Goal: Task Accomplishment & Management: Use online tool/utility

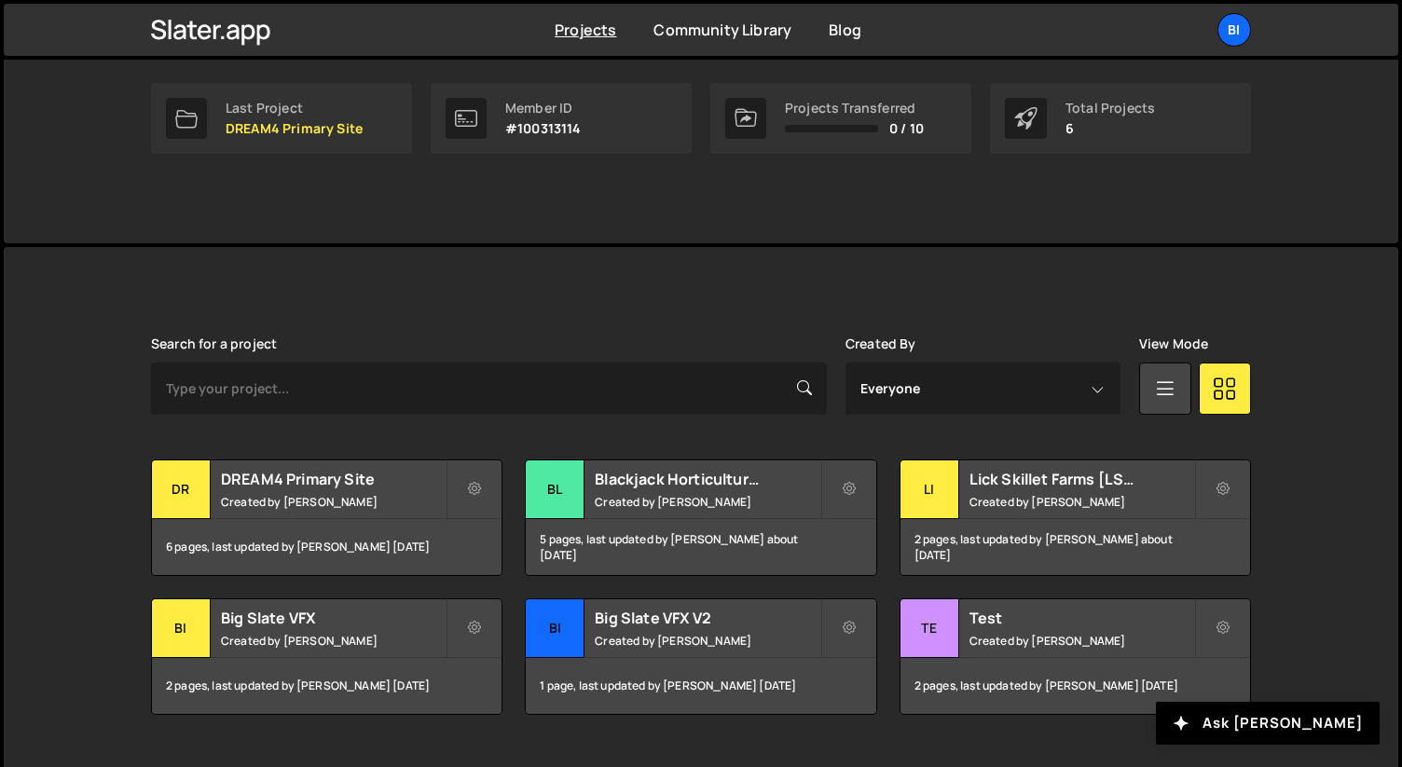
scroll to position [331, 0]
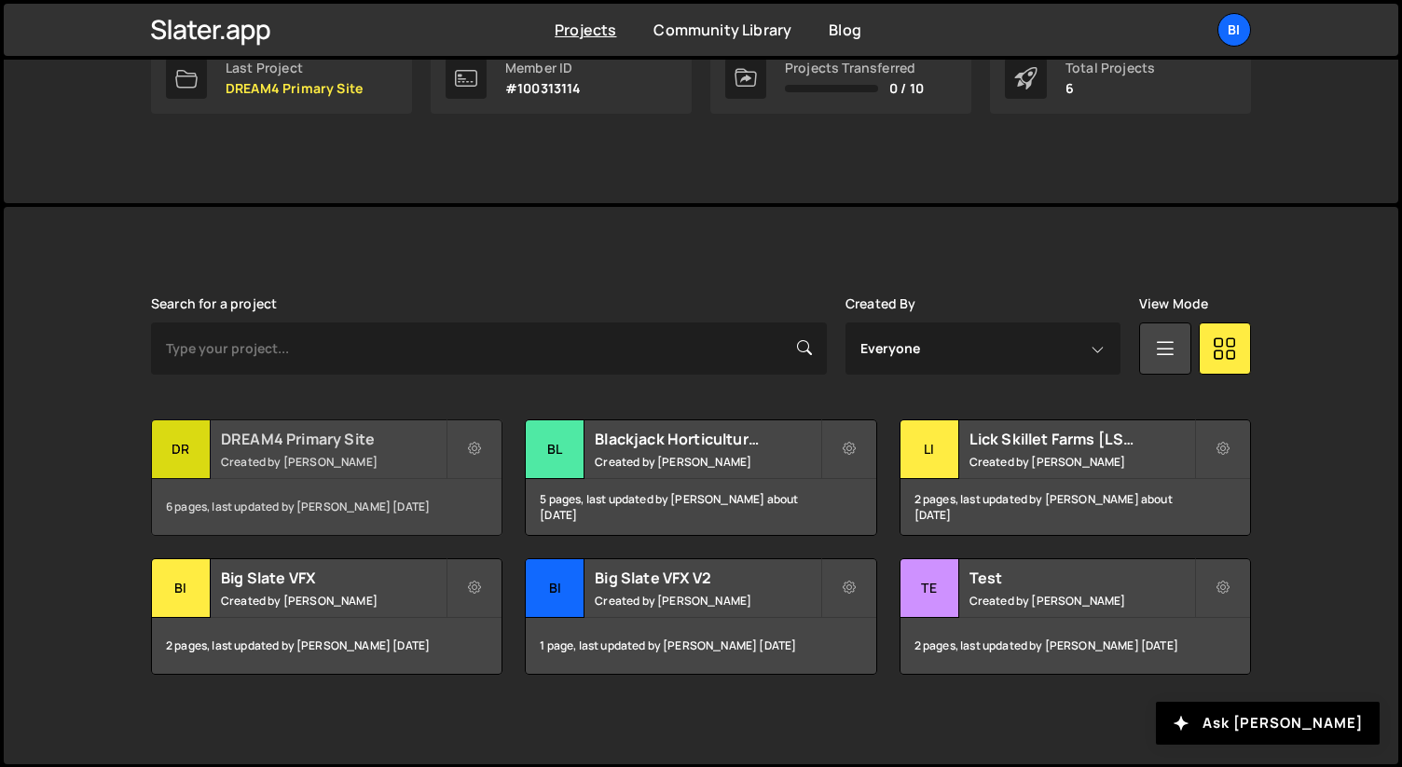
click at [316, 448] on div "DREAM4 Primary Site Created by Nathan Anderson" at bounding box center [327, 450] width 350 height 58
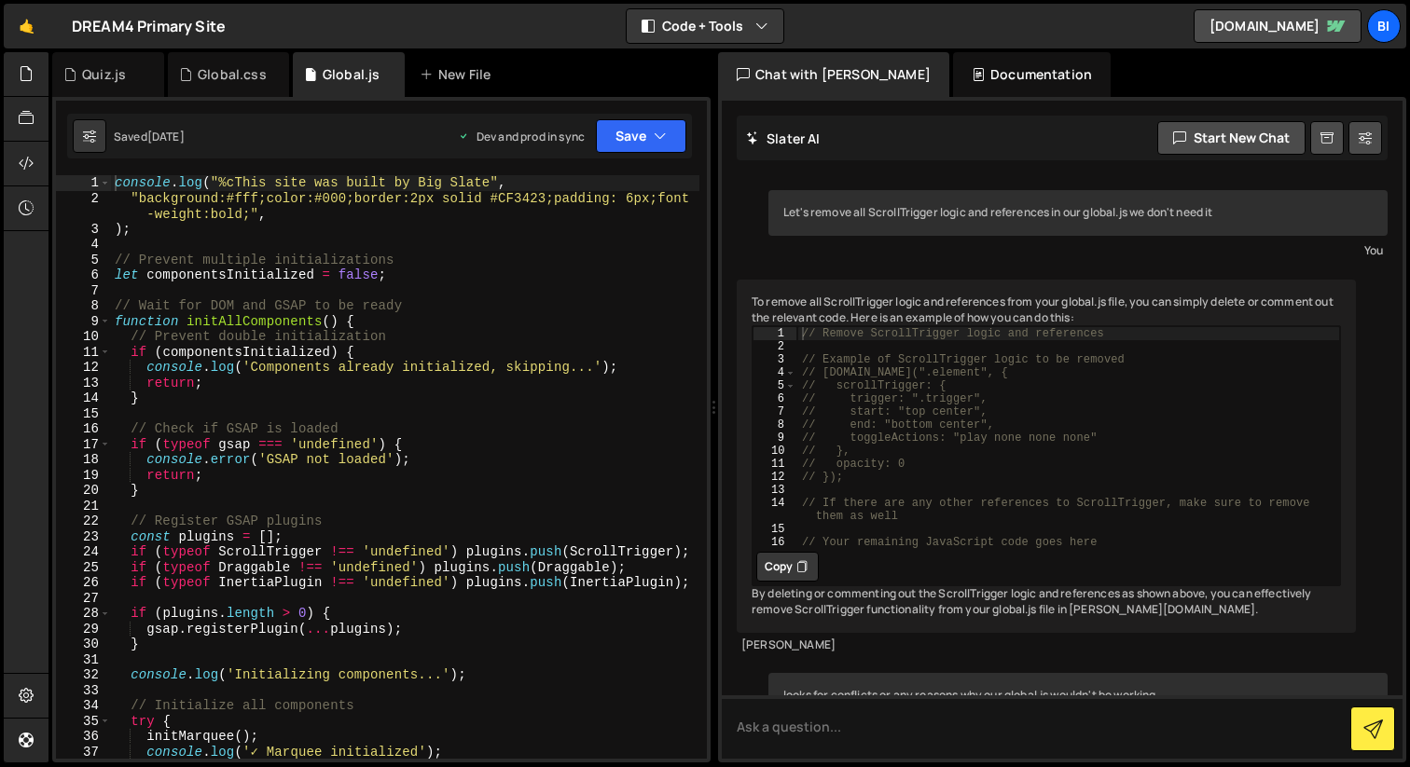
scroll to position [1428, 0]
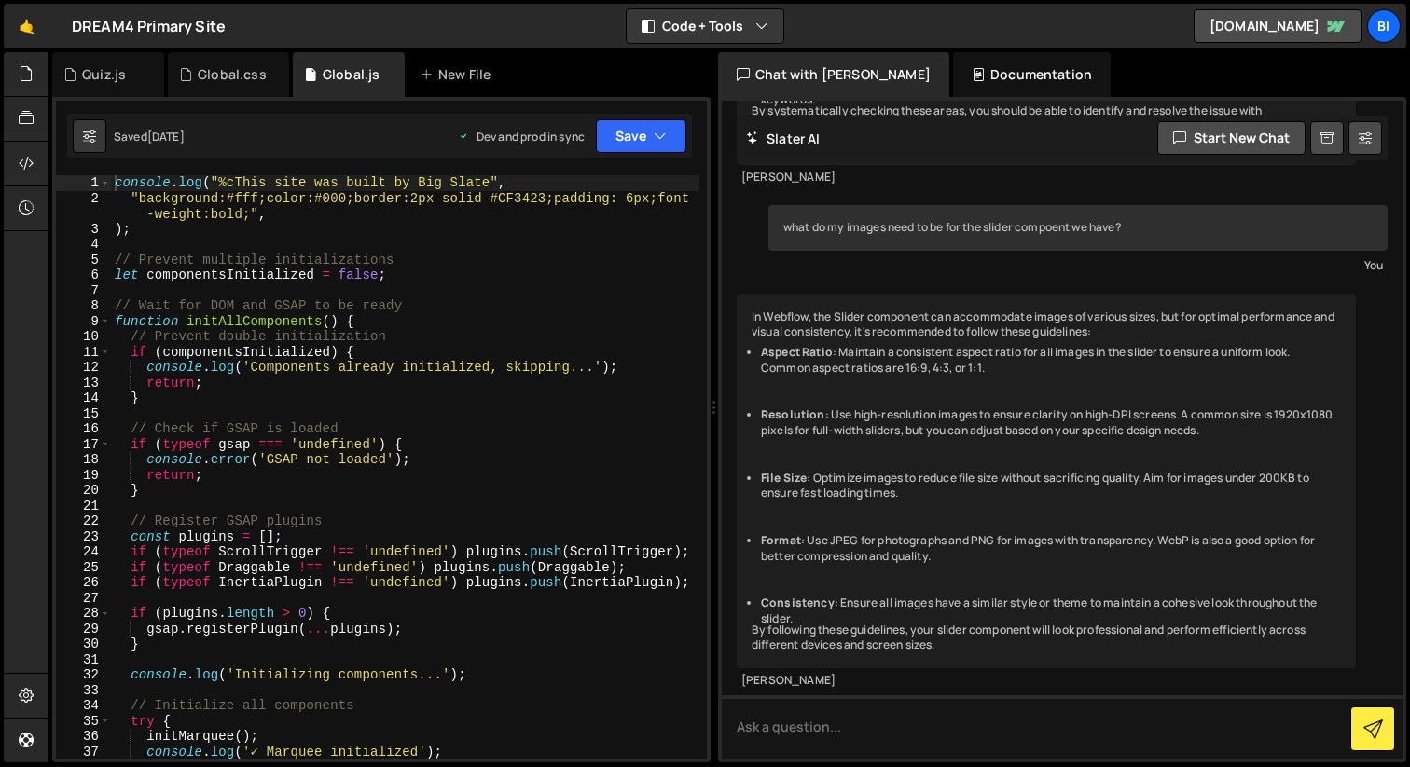
type textarea ");"
click at [418, 236] on div "console . log ( "%cThis site was built by Big Slate" , "background:#fff;color:#…" at bounding box center [405, 482] width 588 height 614
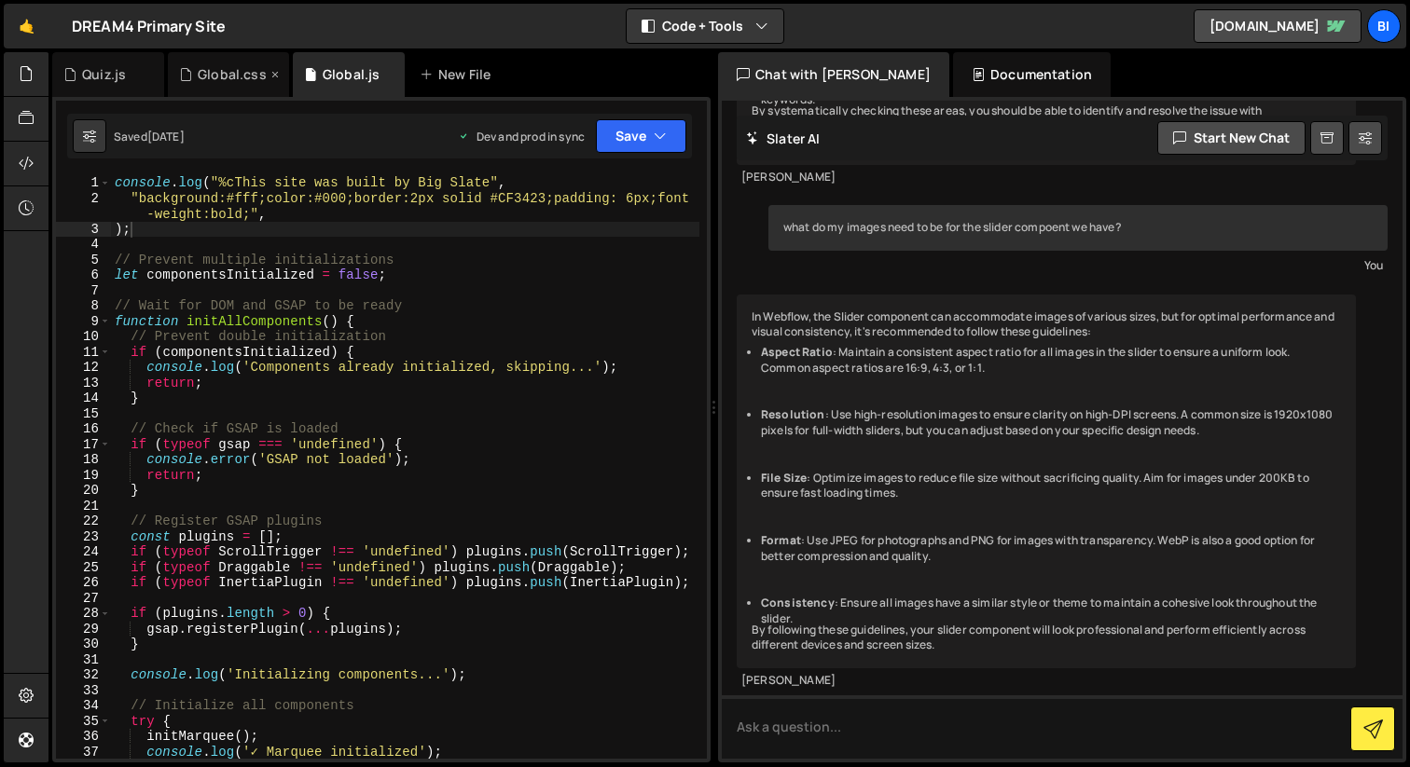
click at [222, 84] on div "Global.css" at bounding box center [228, 74] width 121 height 45
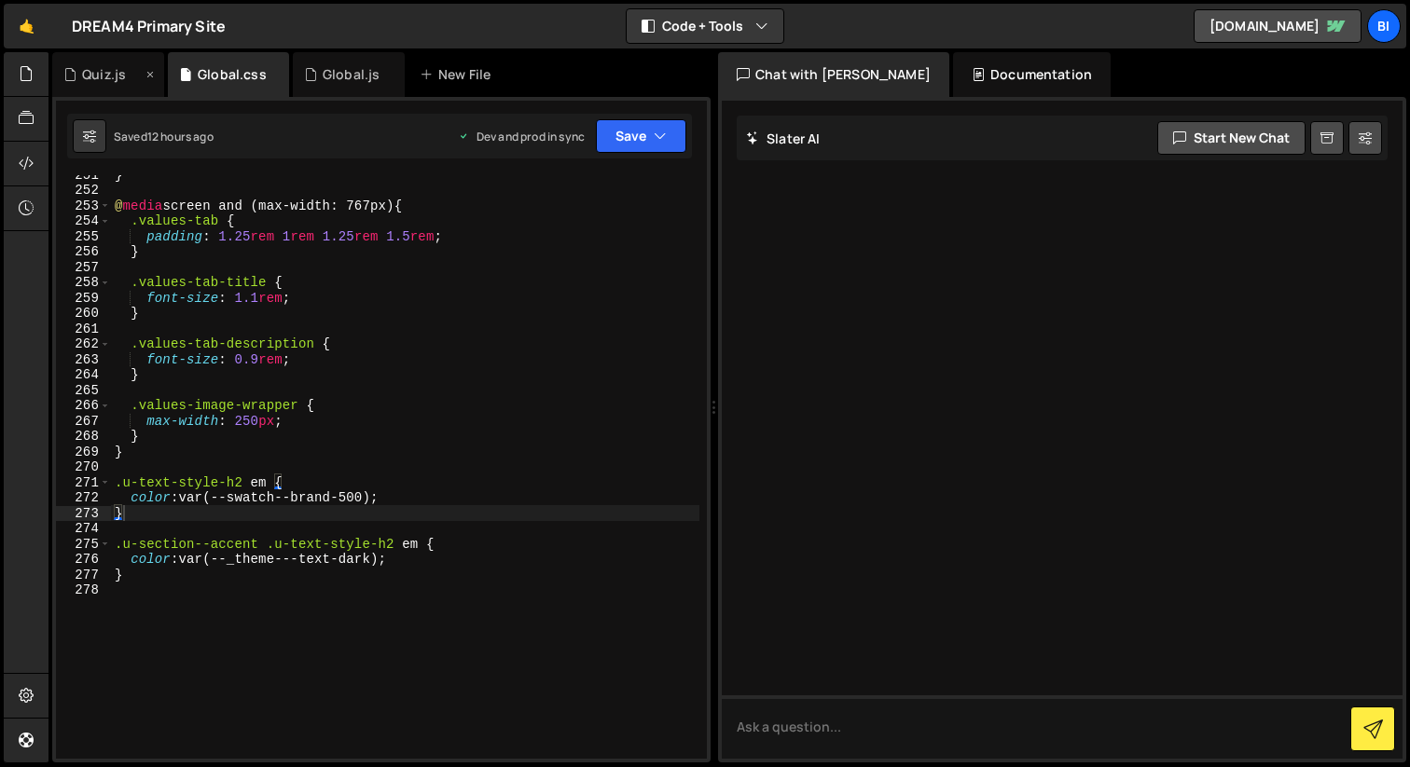
click at [92, 84] on div "Quiz.js" at bounding box center [108, 74] width 112 height 45
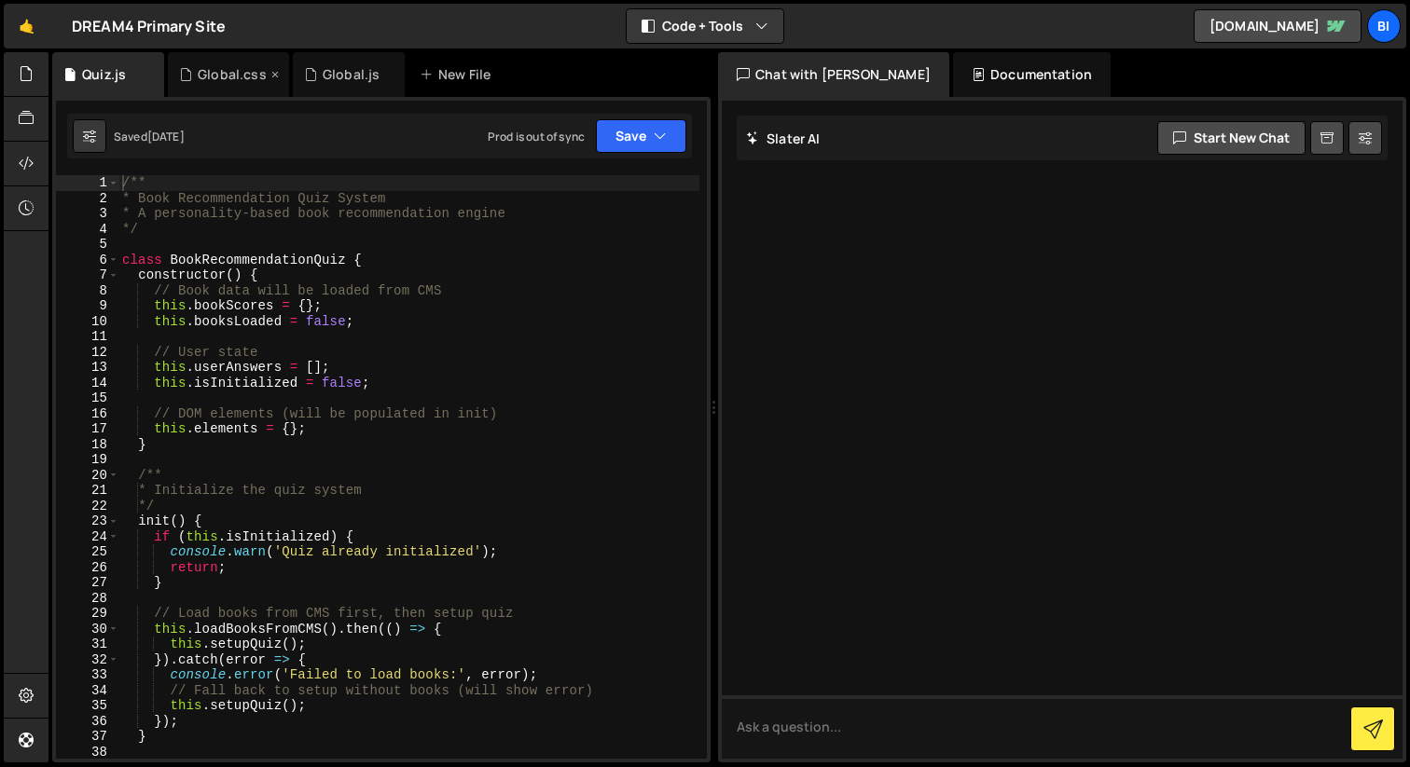
click at [211, 88] on div "Global.css" at bounding box center [228, 74] width 121 height 45
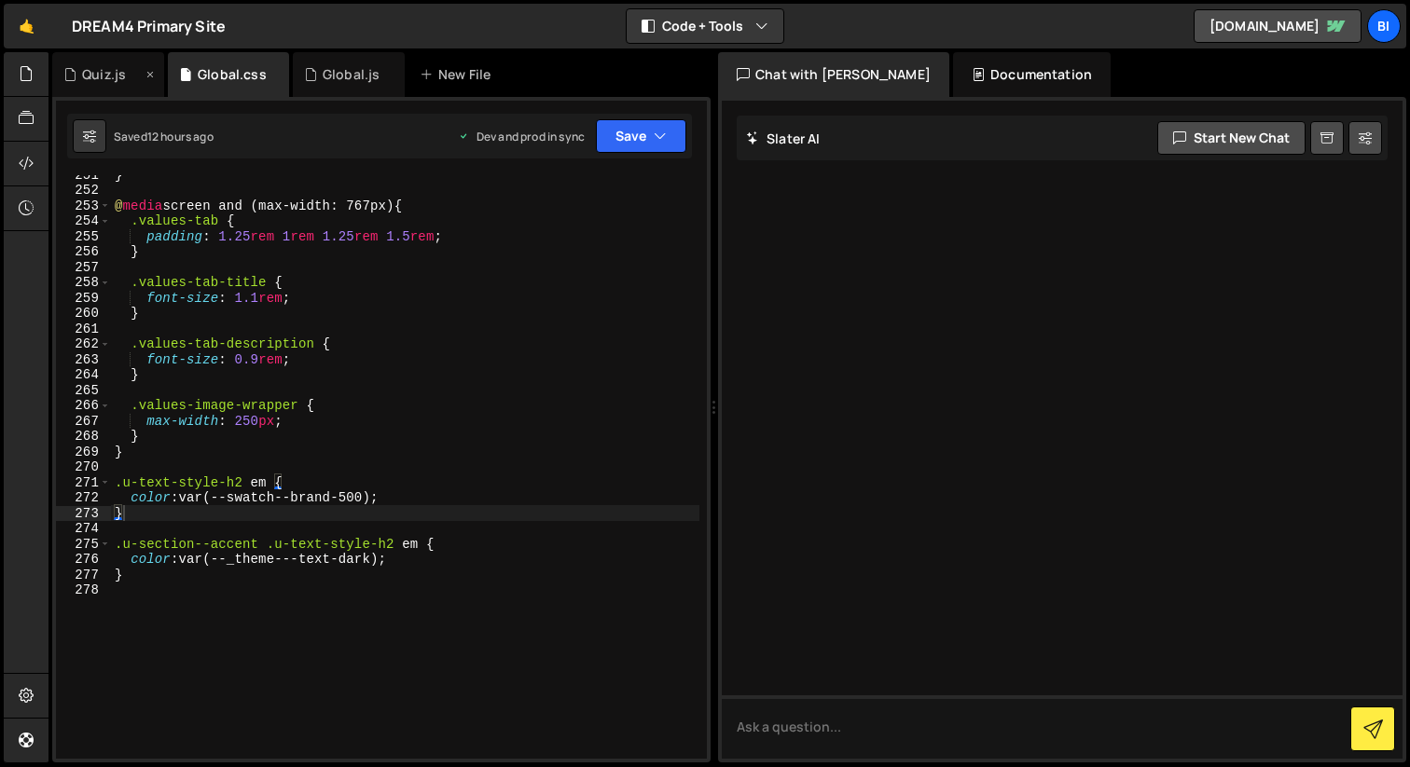
click at [112, 95] on div "Quiz.js" at bounding box center [108, 74] width 112 height 45
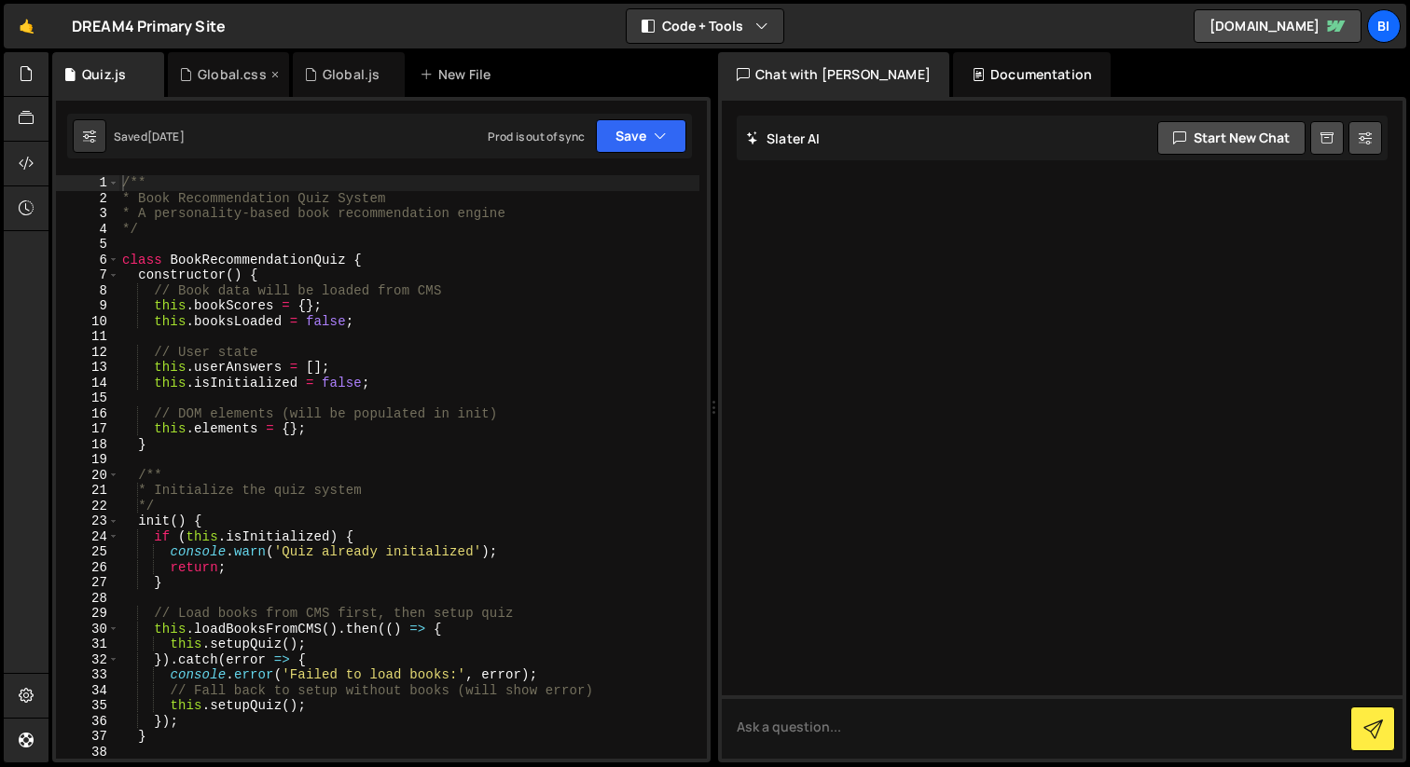
click at [226, 79] on div "Global.css" at bounding box center [232, 74] width 69 height 19
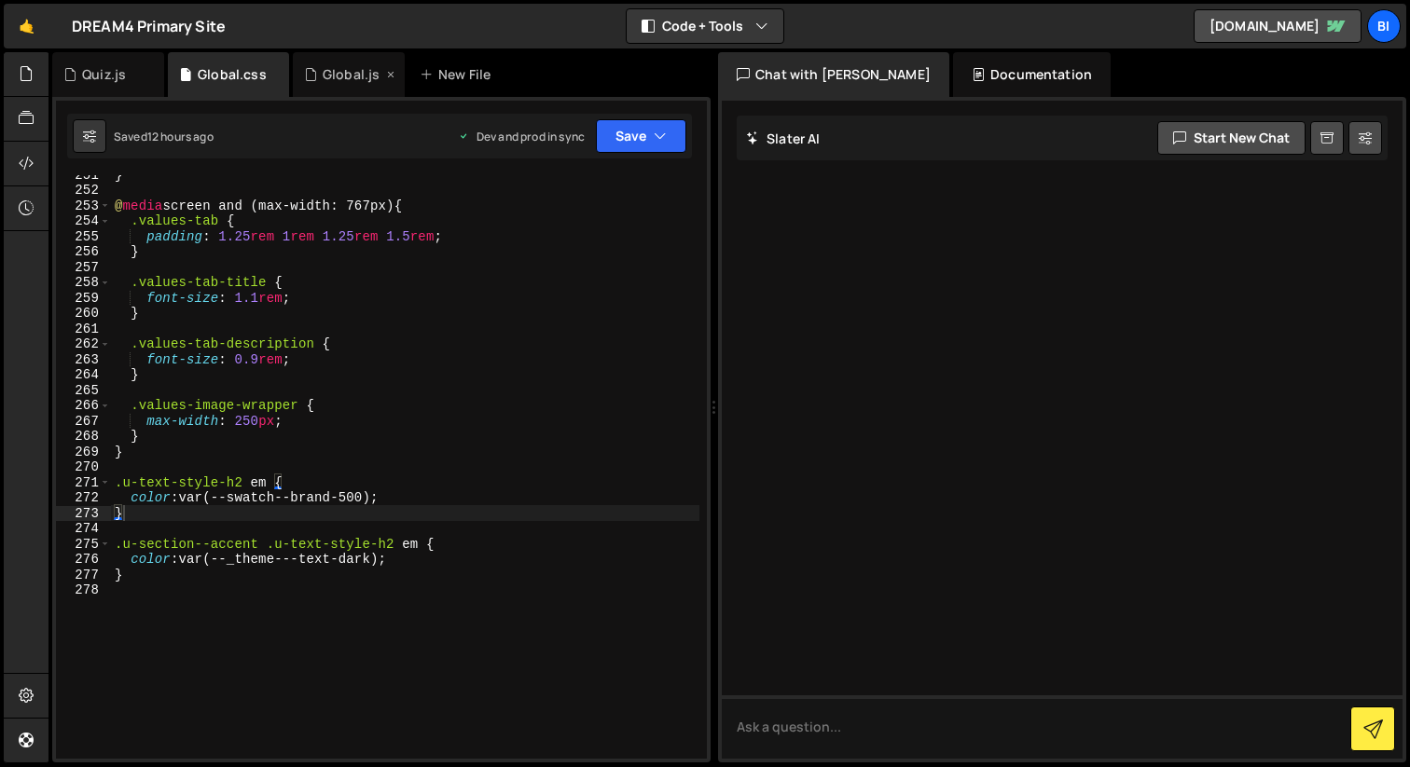
click at [306, 79] on icon at bounding box center [310, 74] width 13 height 19
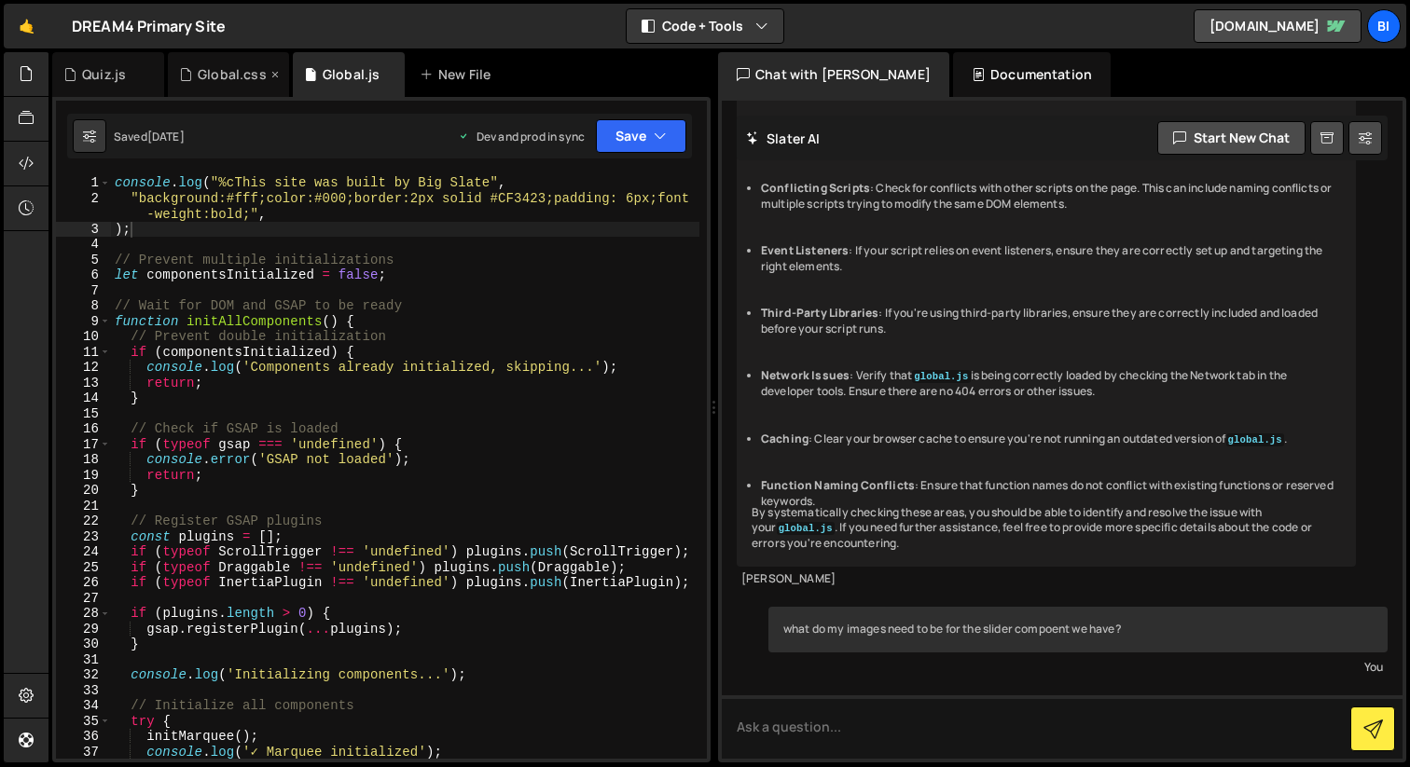
scroll to position [1428, 0]
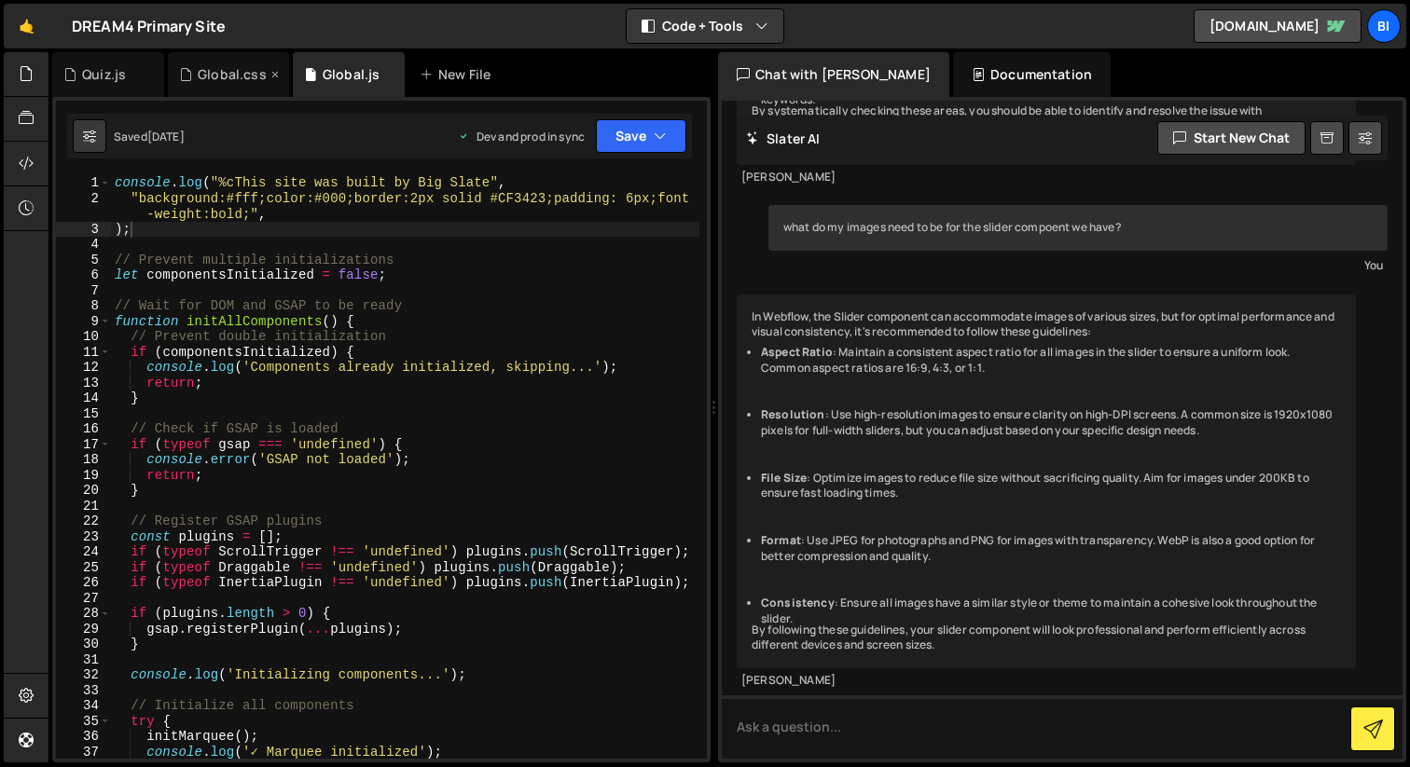
click at [230, 79] on div "Global.css" at bounding box center [232, 74] width 69 height 19
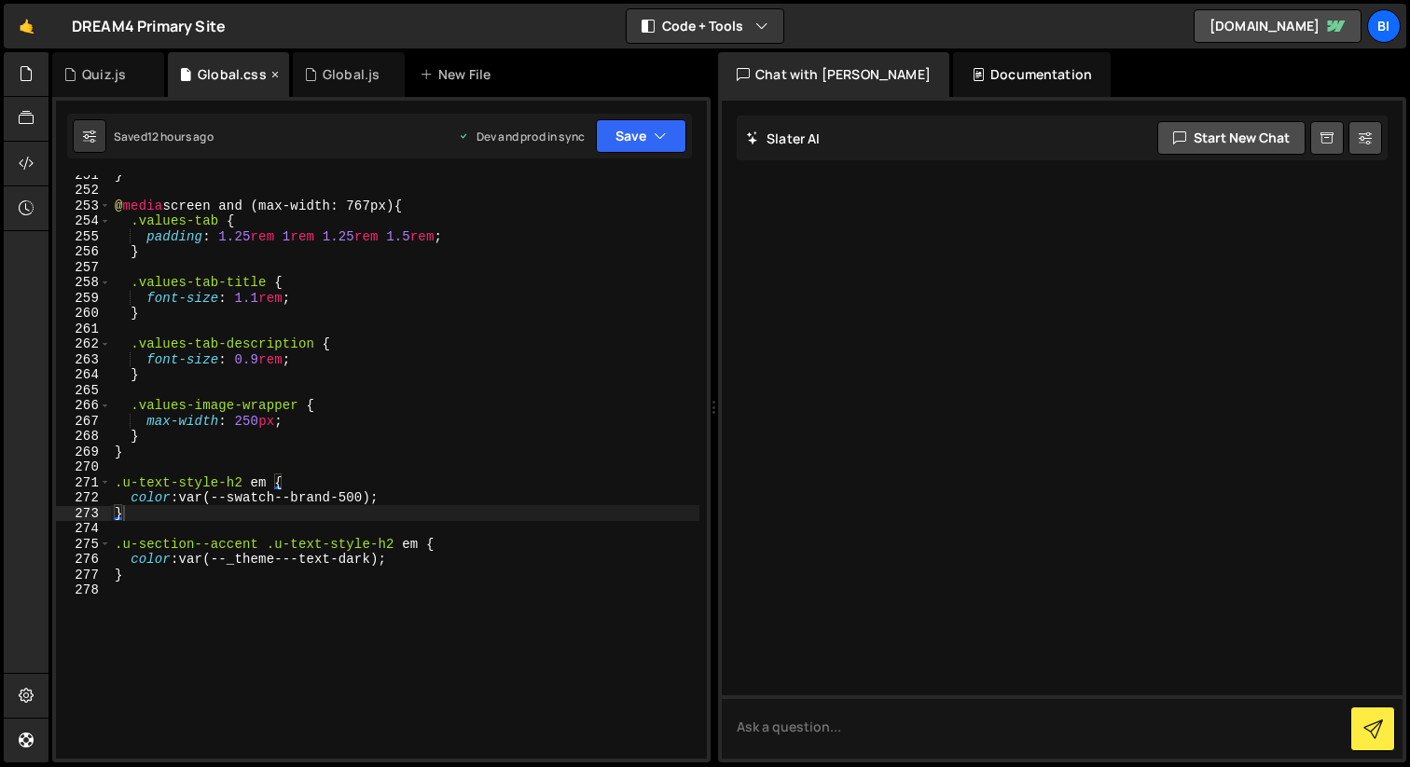
scroll to position [0, 0]
click at [76, 77] on div "Quiz.js" at bounding box center [102, 74] width 78 height 19
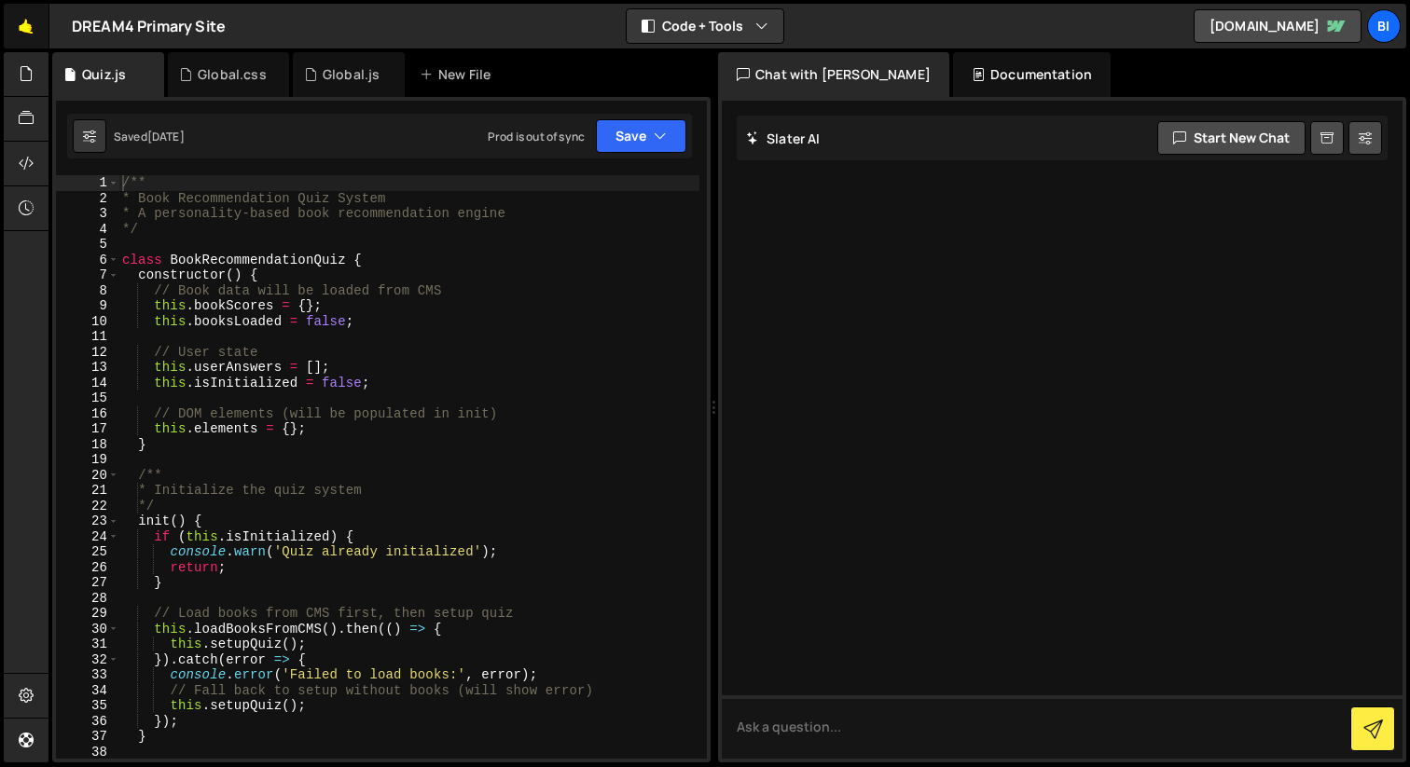
click at [21, 21] on link "🤙" at bounding box center [27, 26] width 46 height 45
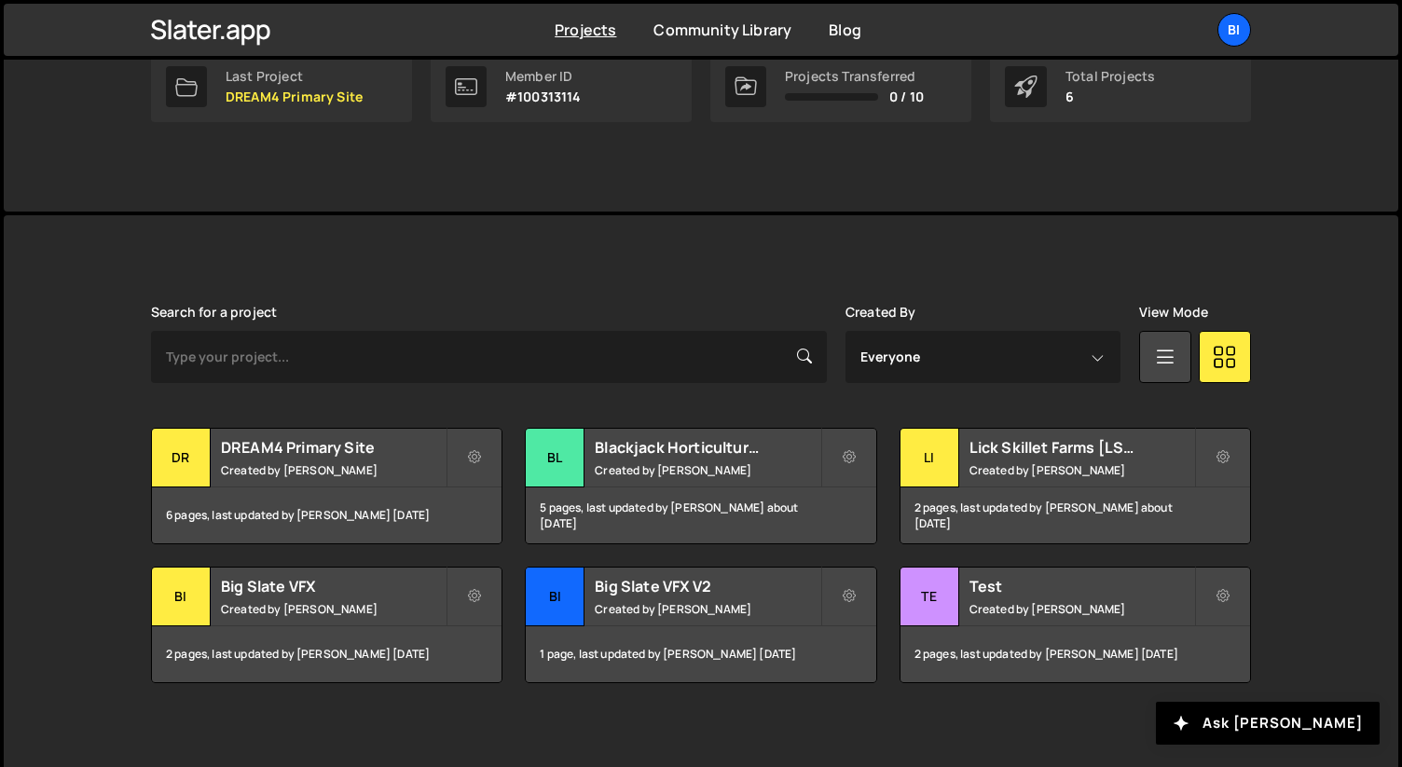
scroll to position [331, 0]
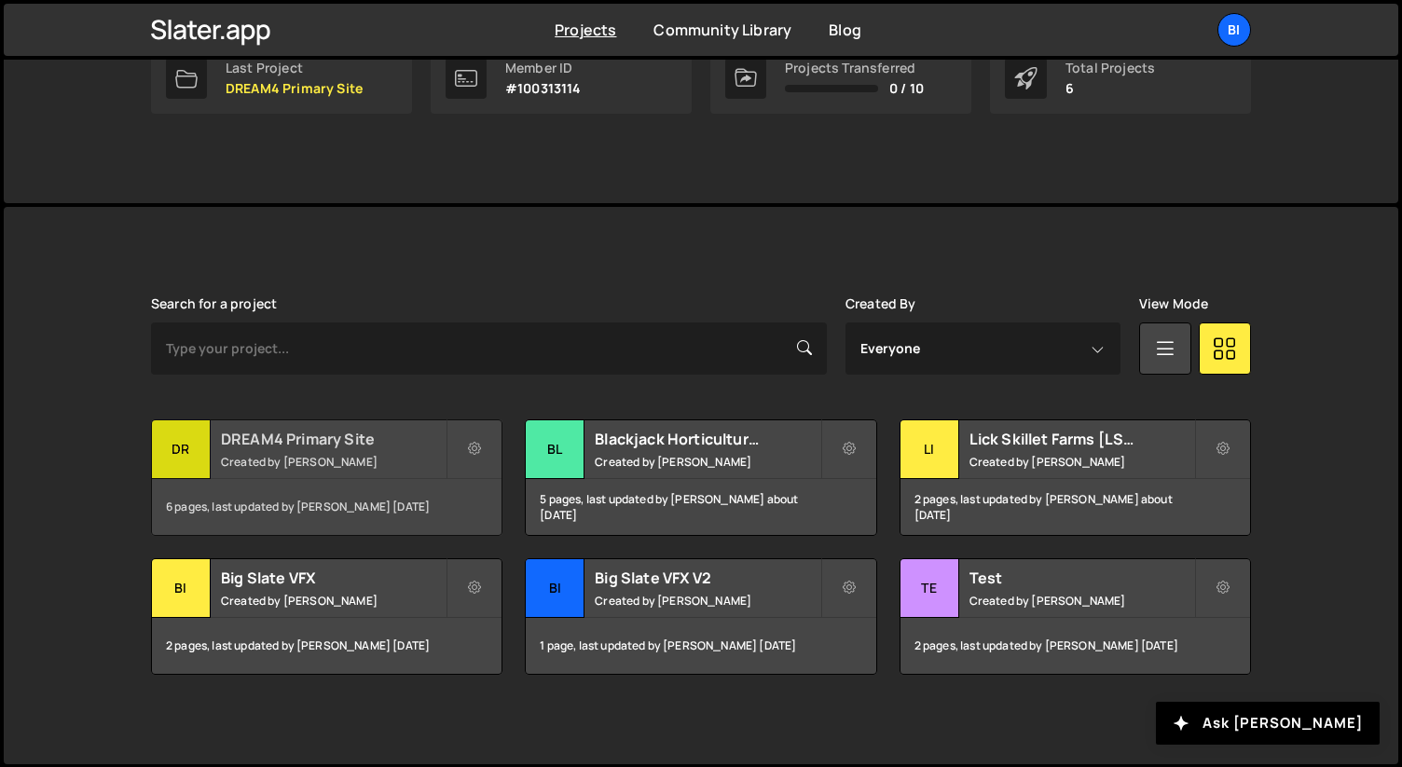
click at [305, 454] on small "Created by Nathan Anderson" at bounding box center [333, 462] width 225 height 16
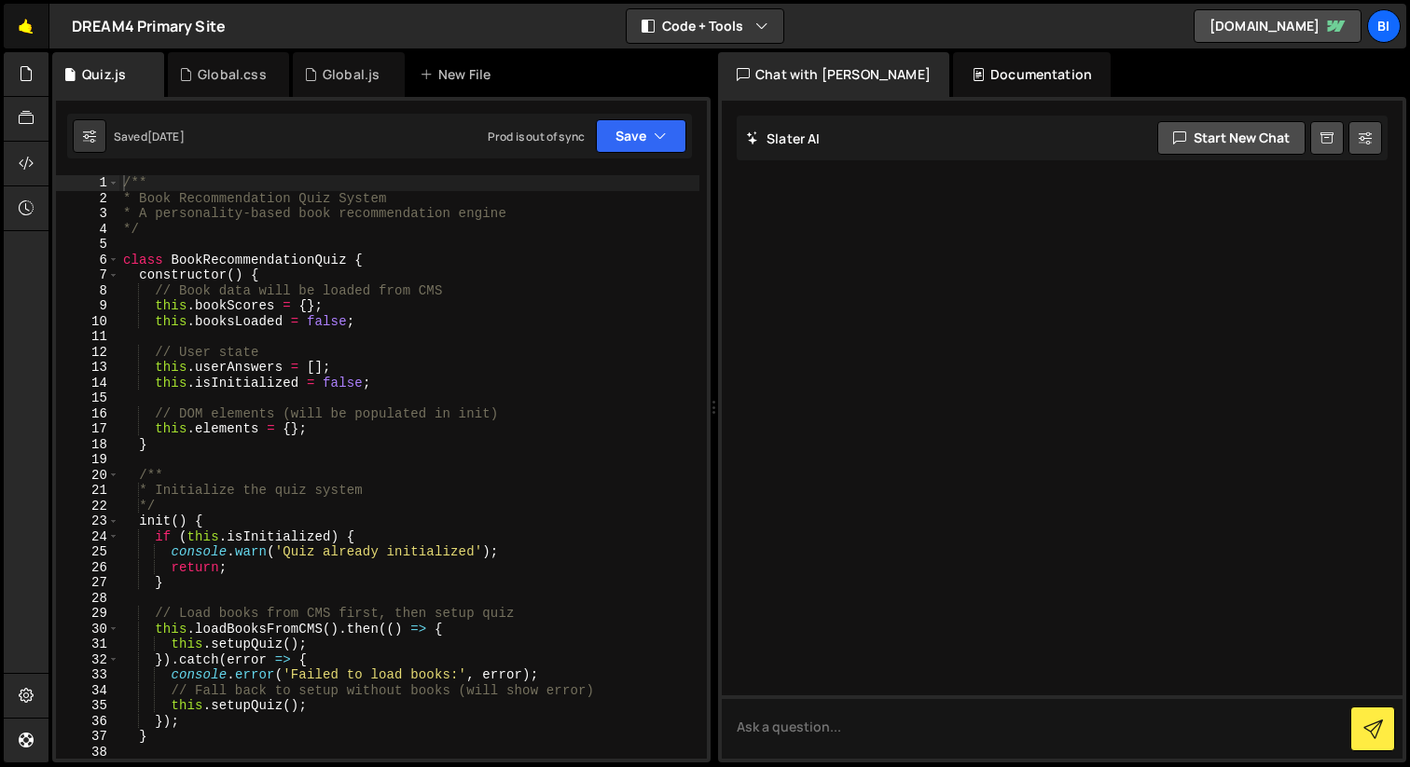
click at [27, 34] on link "🤙" at bounding box center [27, 26] width 46 height 45
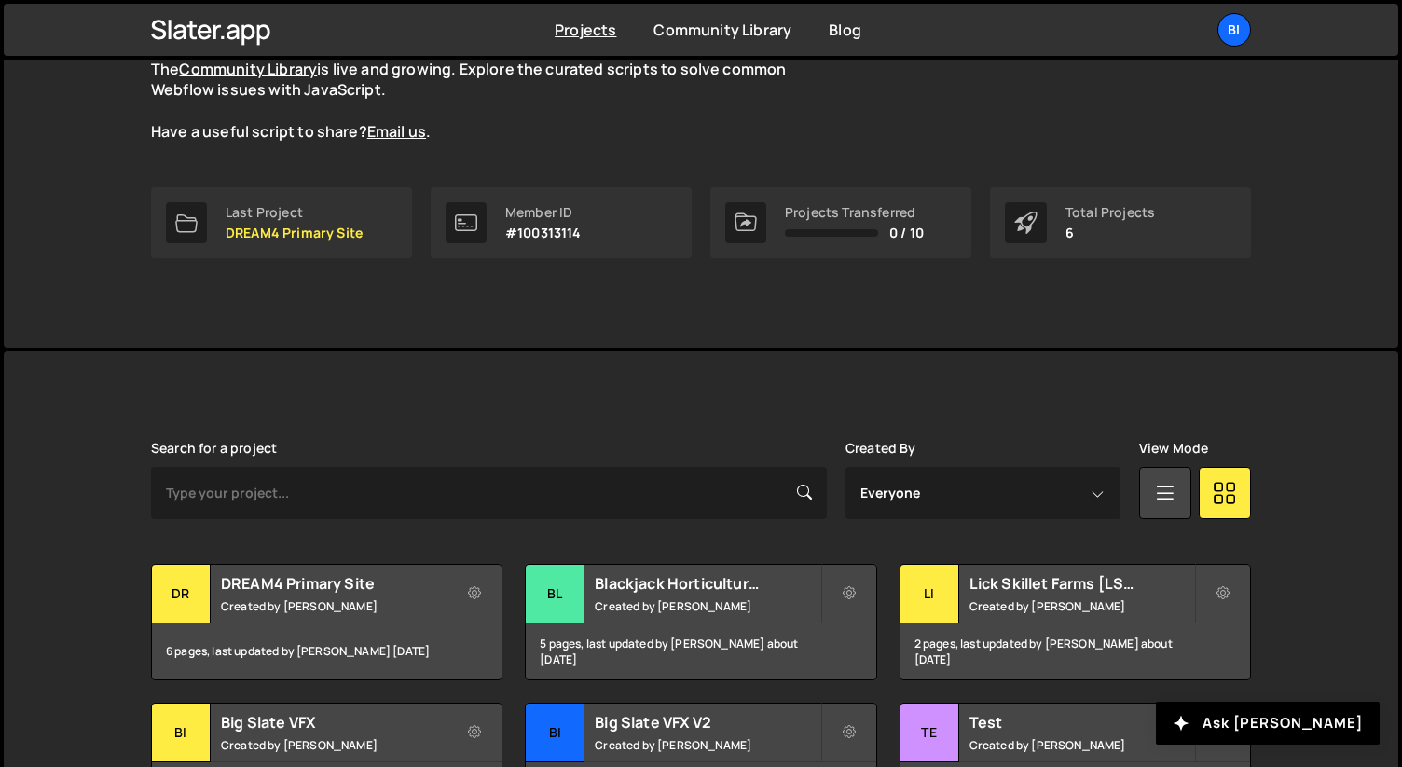
scroll to position [234, 0]
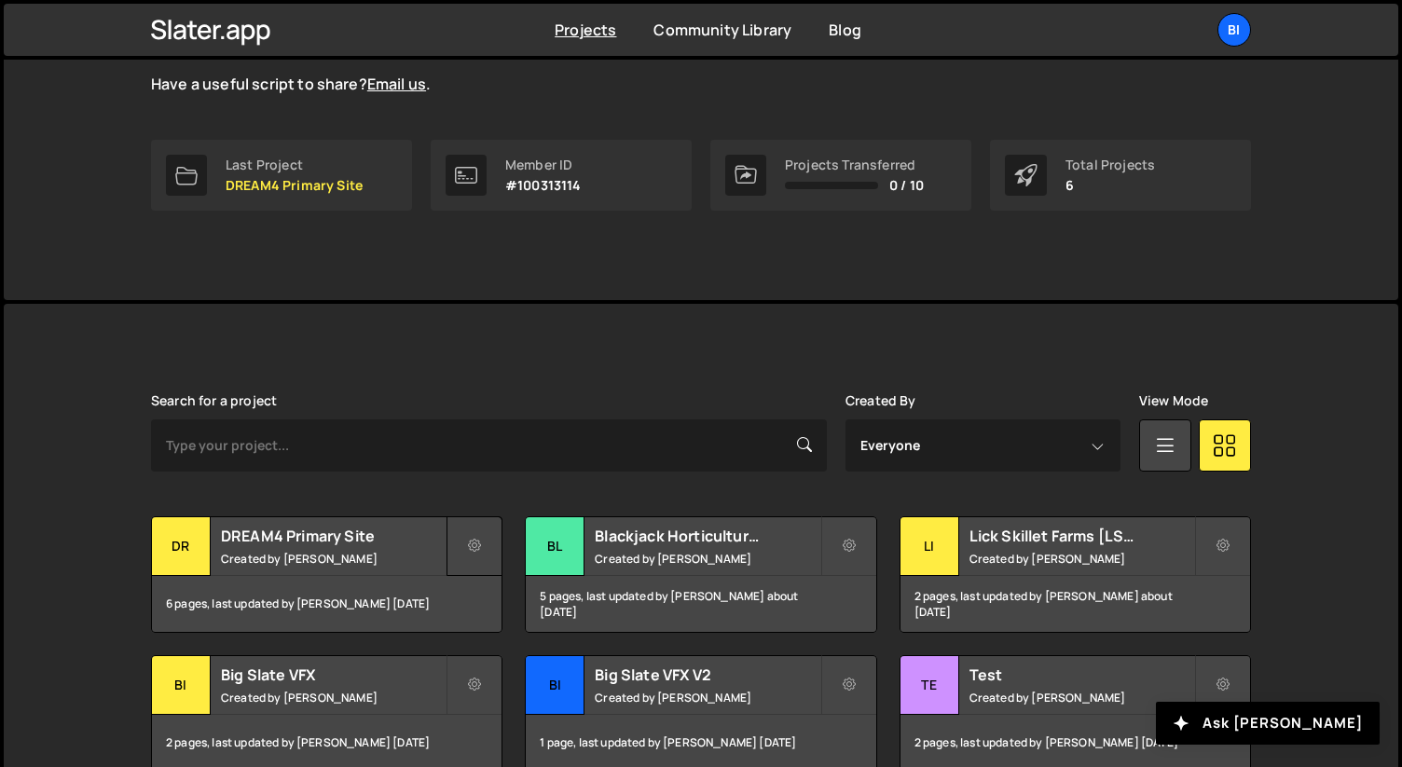
click at [470, 545] on icon at bounding box center [474, 546] width 13 height 19
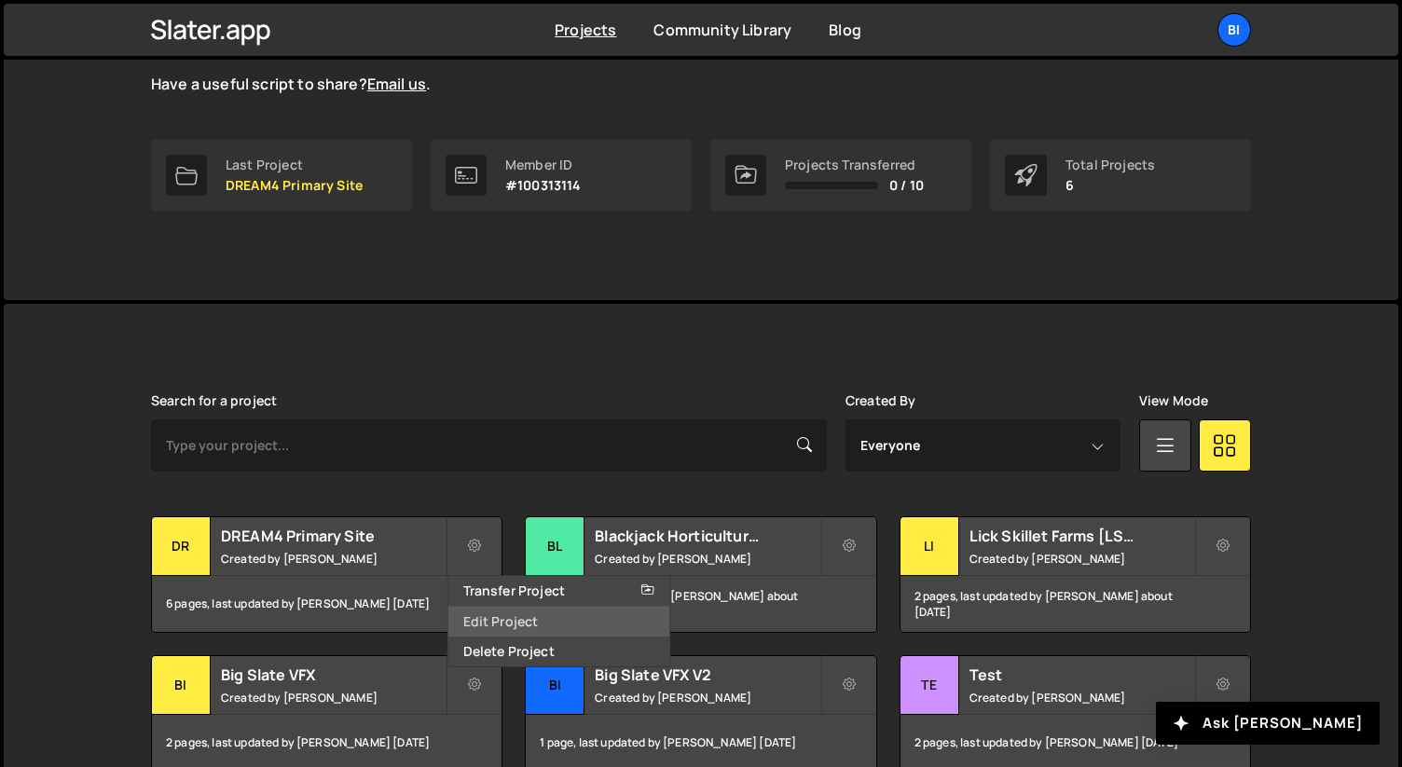
click at [499, 624] on link "Edit Project" at bounding box center [559, 622] width 222 height 30
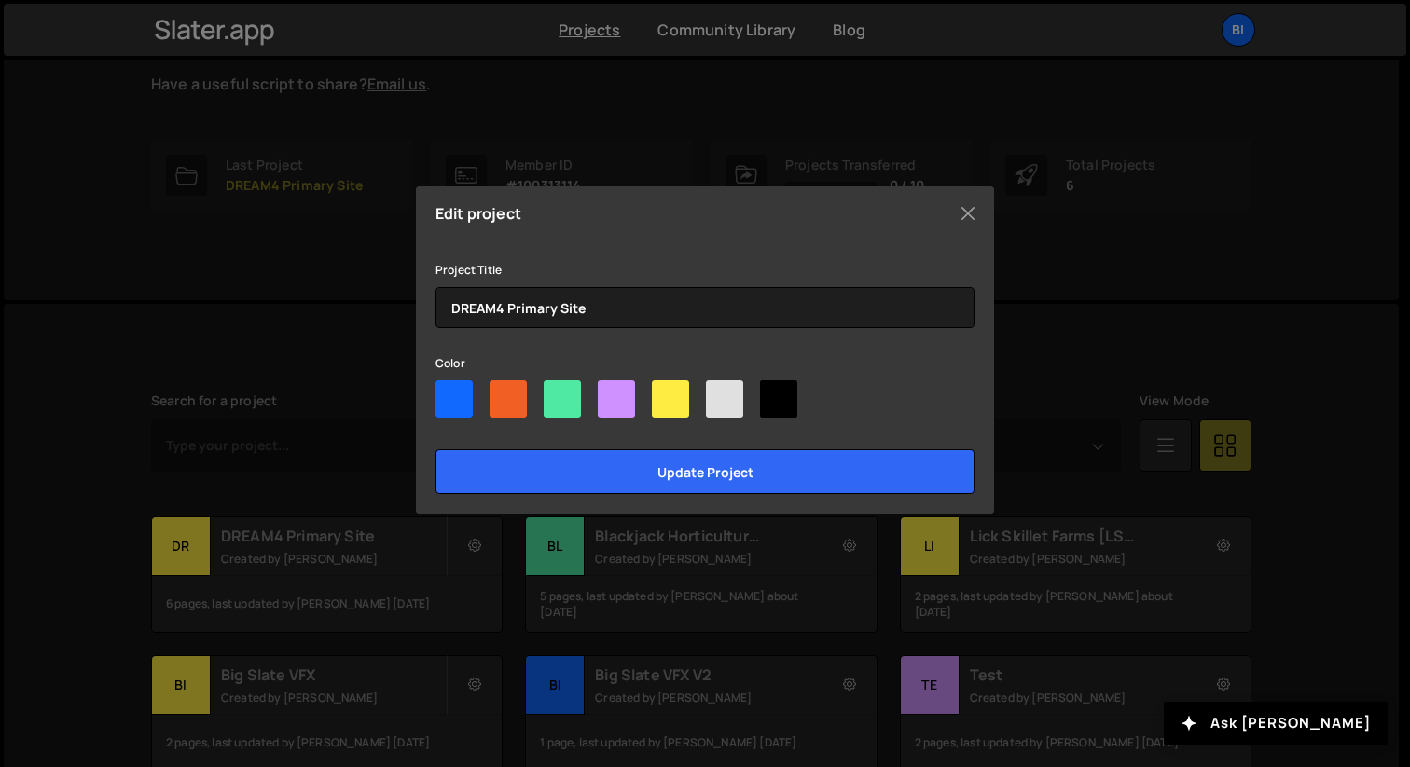
click at [293, 304] on div "Edit project Project Title DREAM4 Primary Site Color Update project" at bounding box center [705, 383] width 1410 height 767
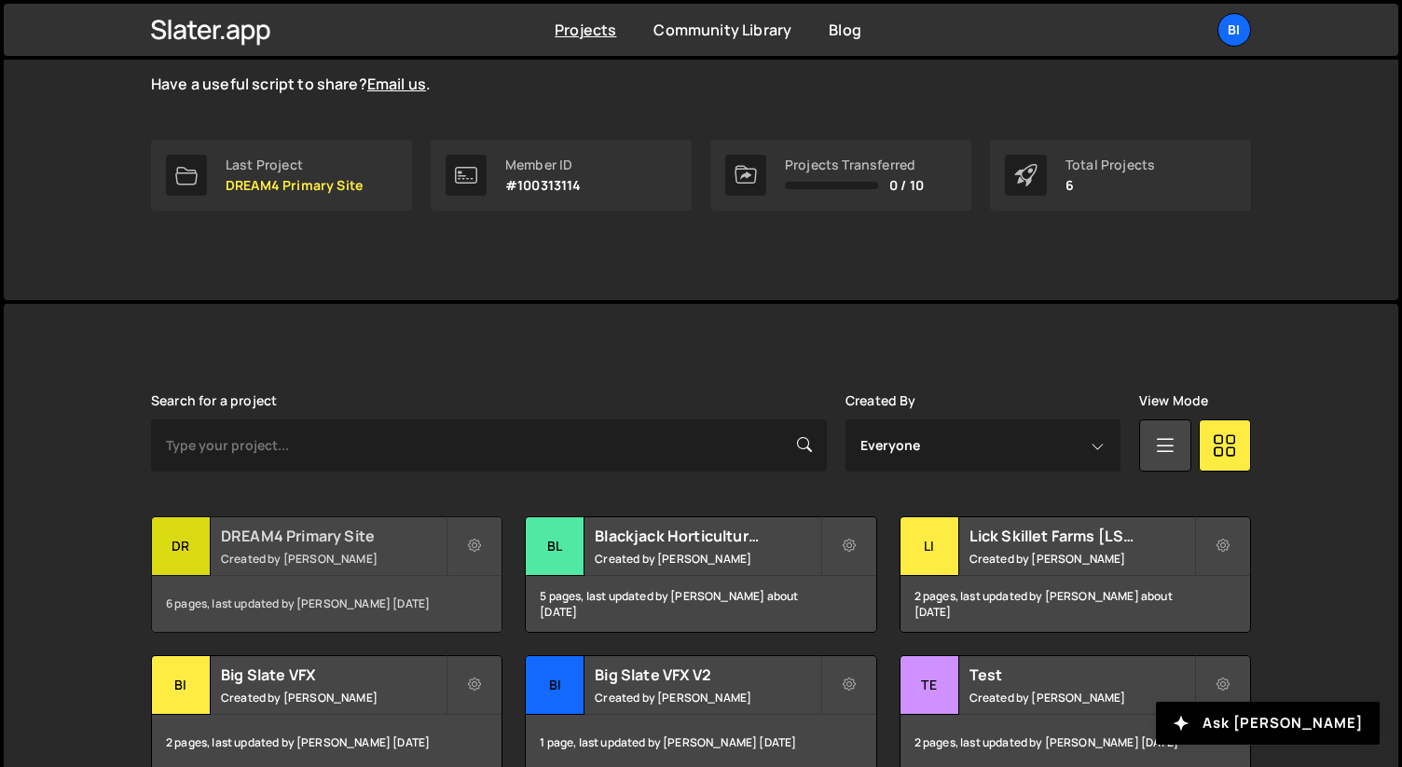
click at [263, 545] on h2 "DREAM4 Primary Site" at bounding box center [333, 536] width 225 height 21
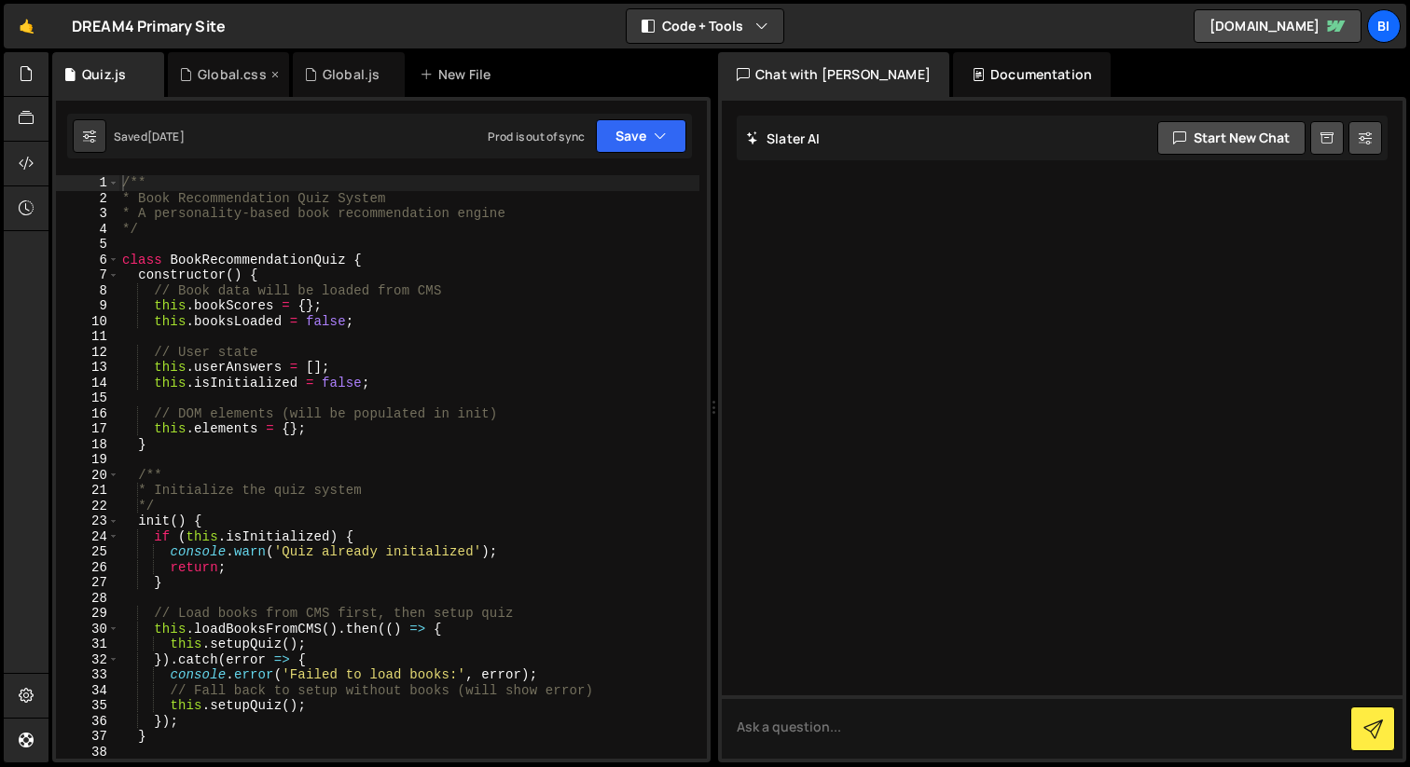
click at [213, 82] on div "Global.css" at bounding box center [232, 74] width 69 height 19
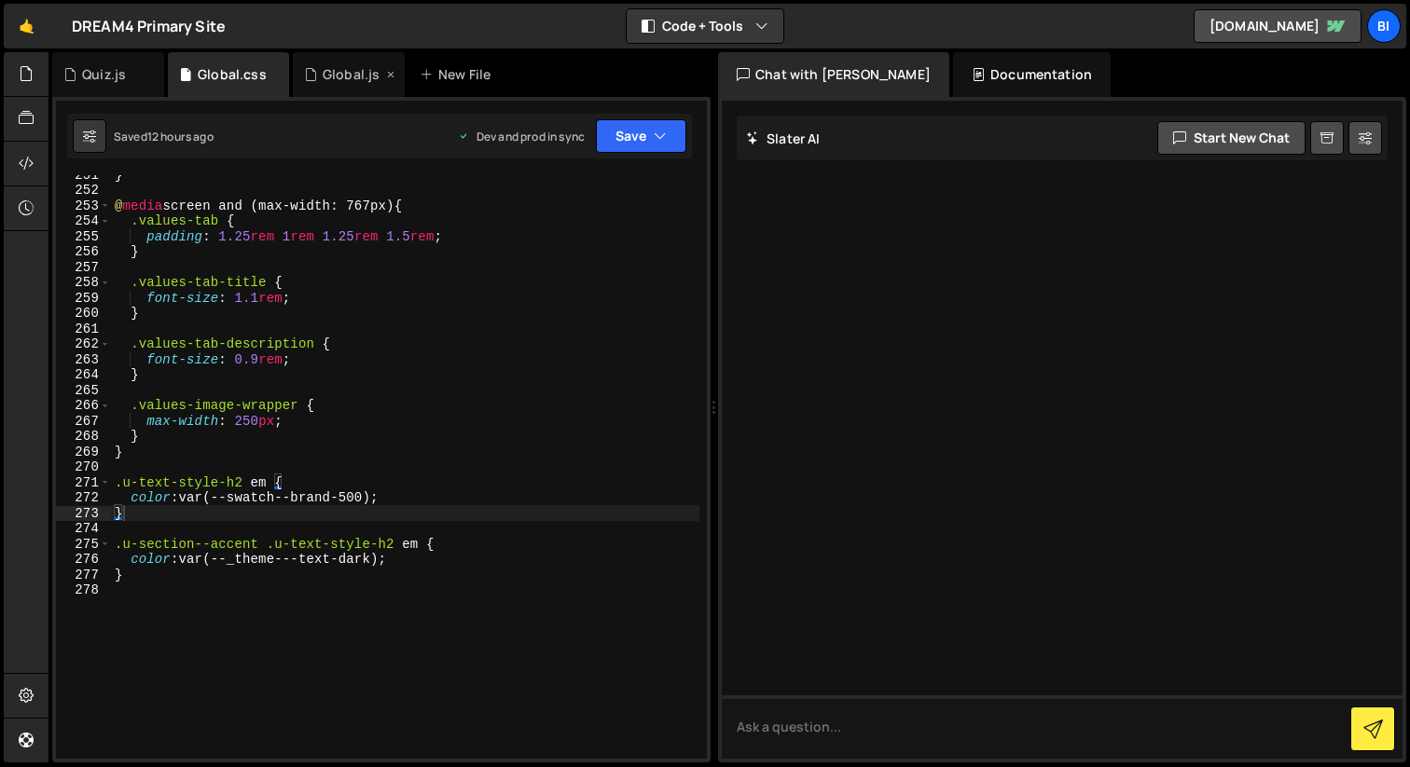
click at [323, 75] on div "Global.js" at bounding box center [351, 74] width 57 height 19
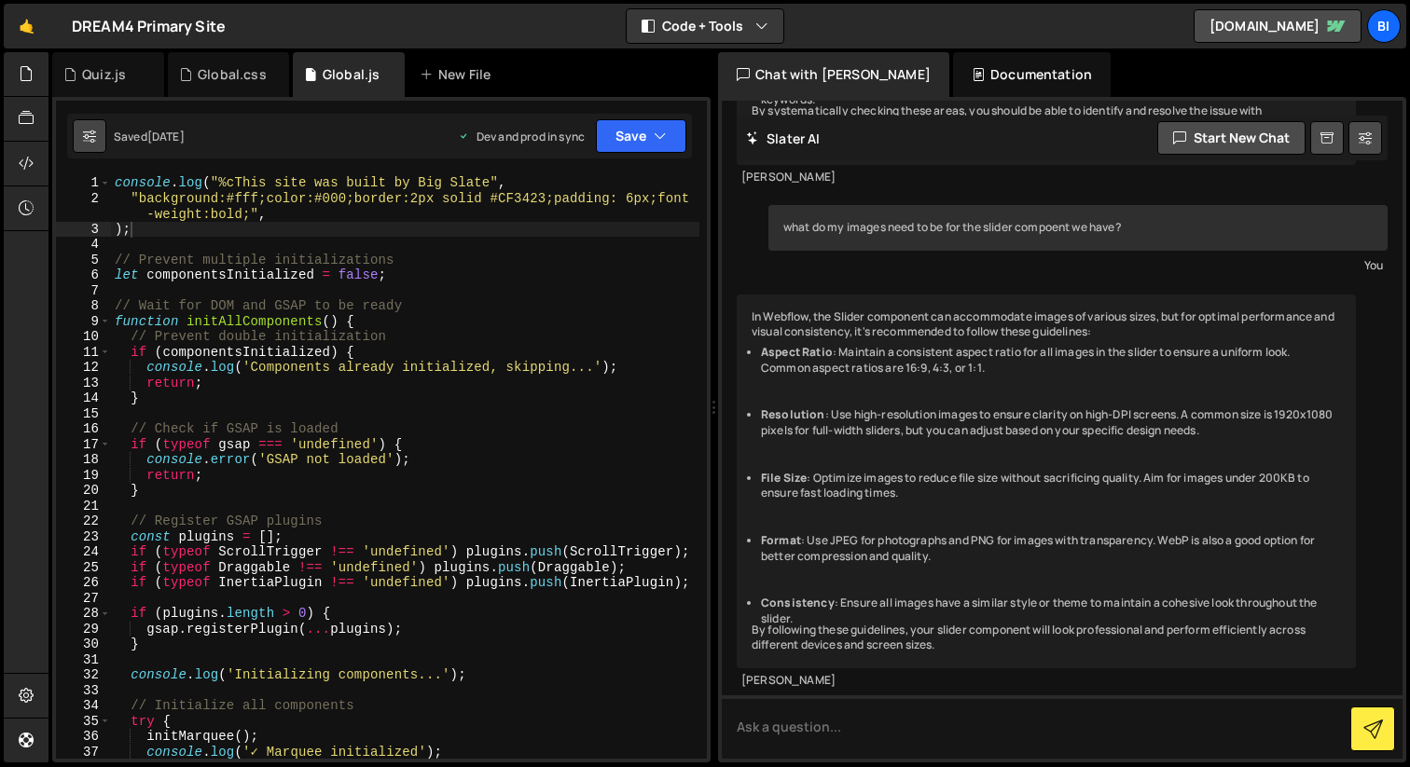
click at [87, 136] on icon at bounding box center [89, 136] width 13 height 19
select select "editor"
select select "ace/theme/monokai"
type input "14"
checkbox input "true"
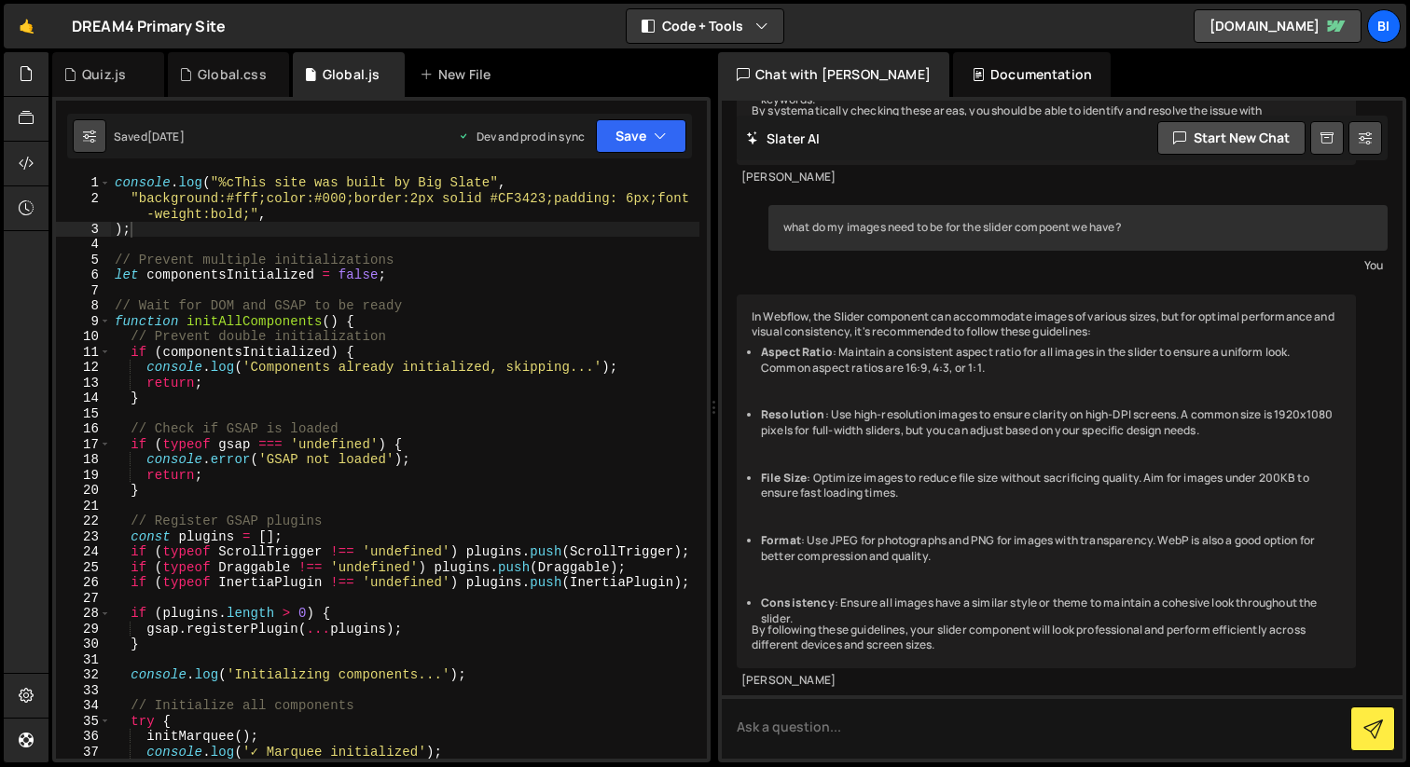
checkbox input "true"
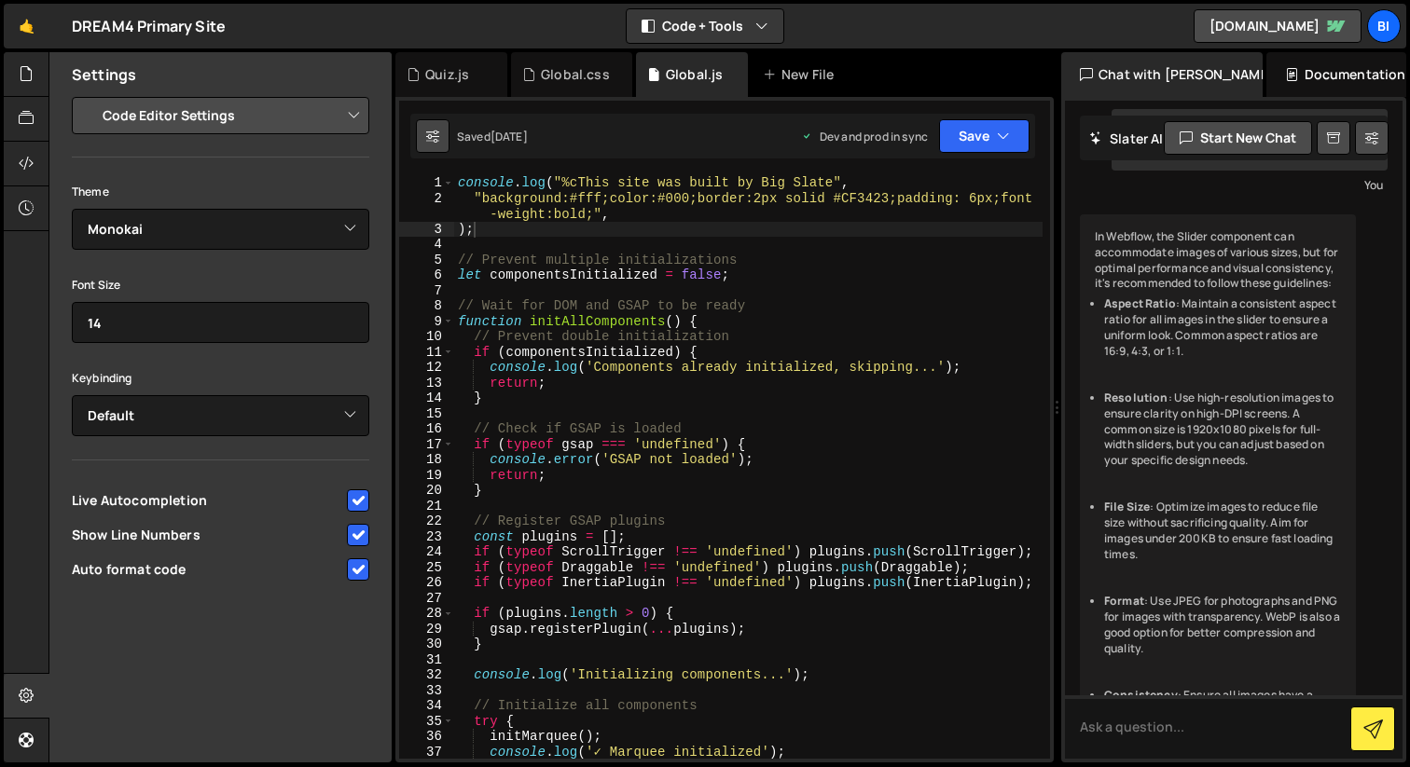
click at [426, 125] on button at bounding box center [433, 136] width 34 height 34
click at [22, 67] on icon at bounding box center [26, 73] width 15 height 21
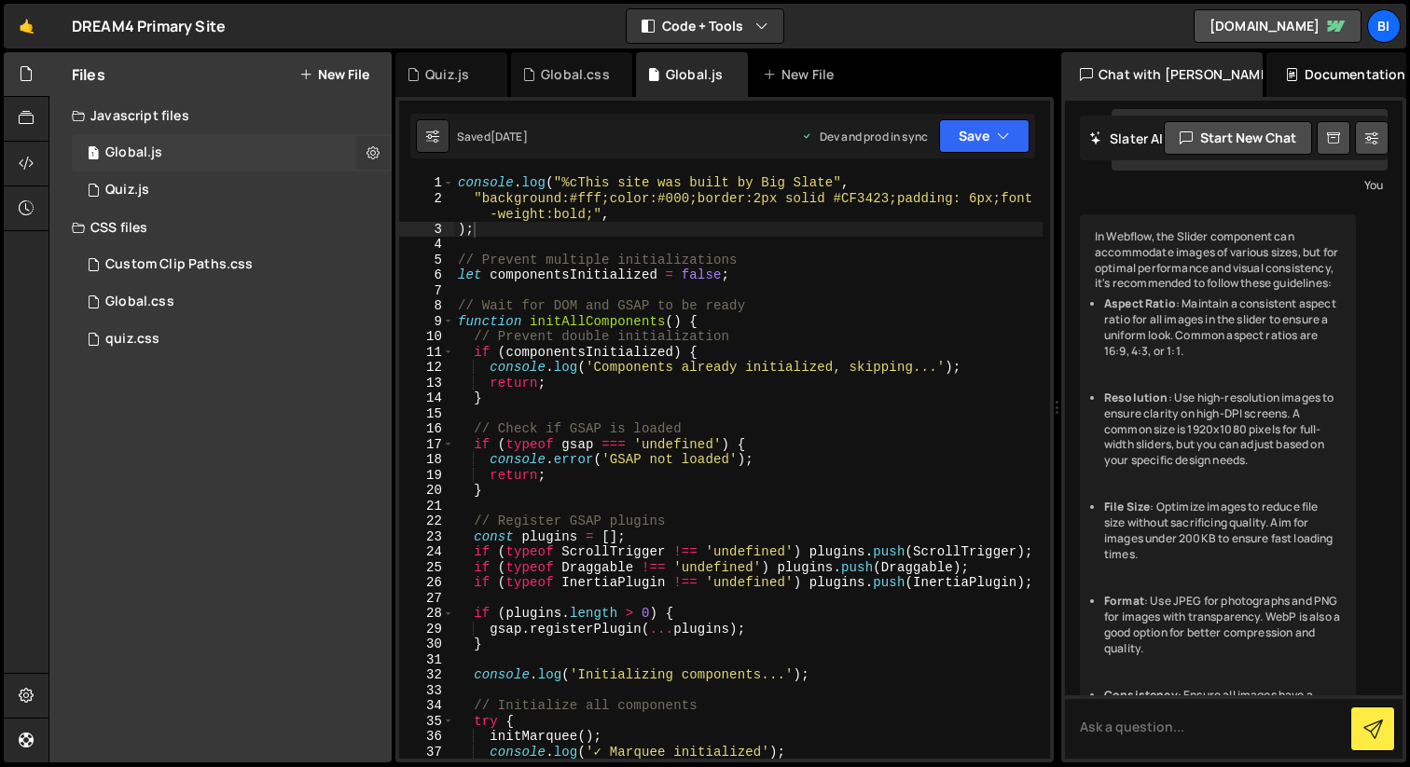
click at [368, 150] on icon at bounding box center [372, 153] width 13 height 18
type input "Global"
radio input "true"
checkbox input "true"
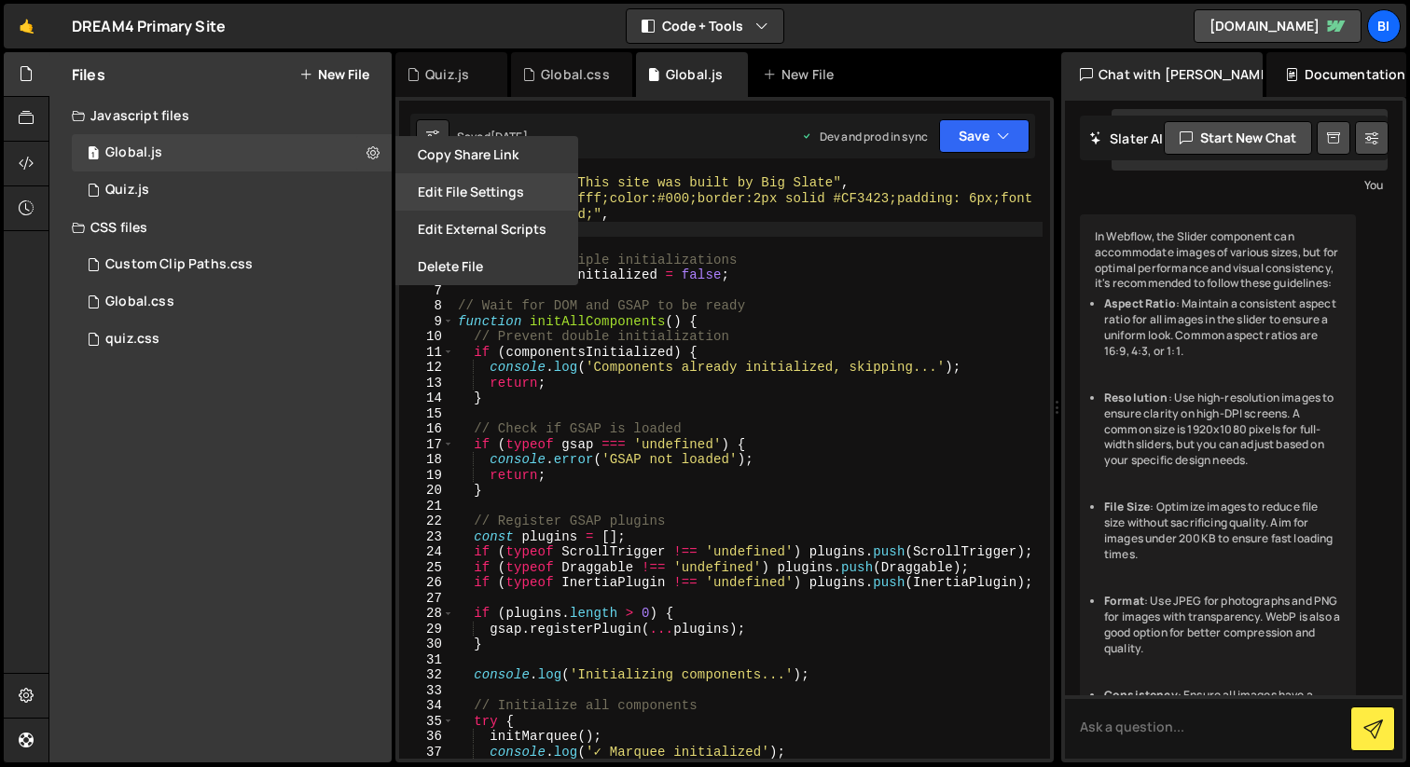
click at [481, 184] on button "Edit File Settings" at bounding box center [486, 191] width 183 height 37
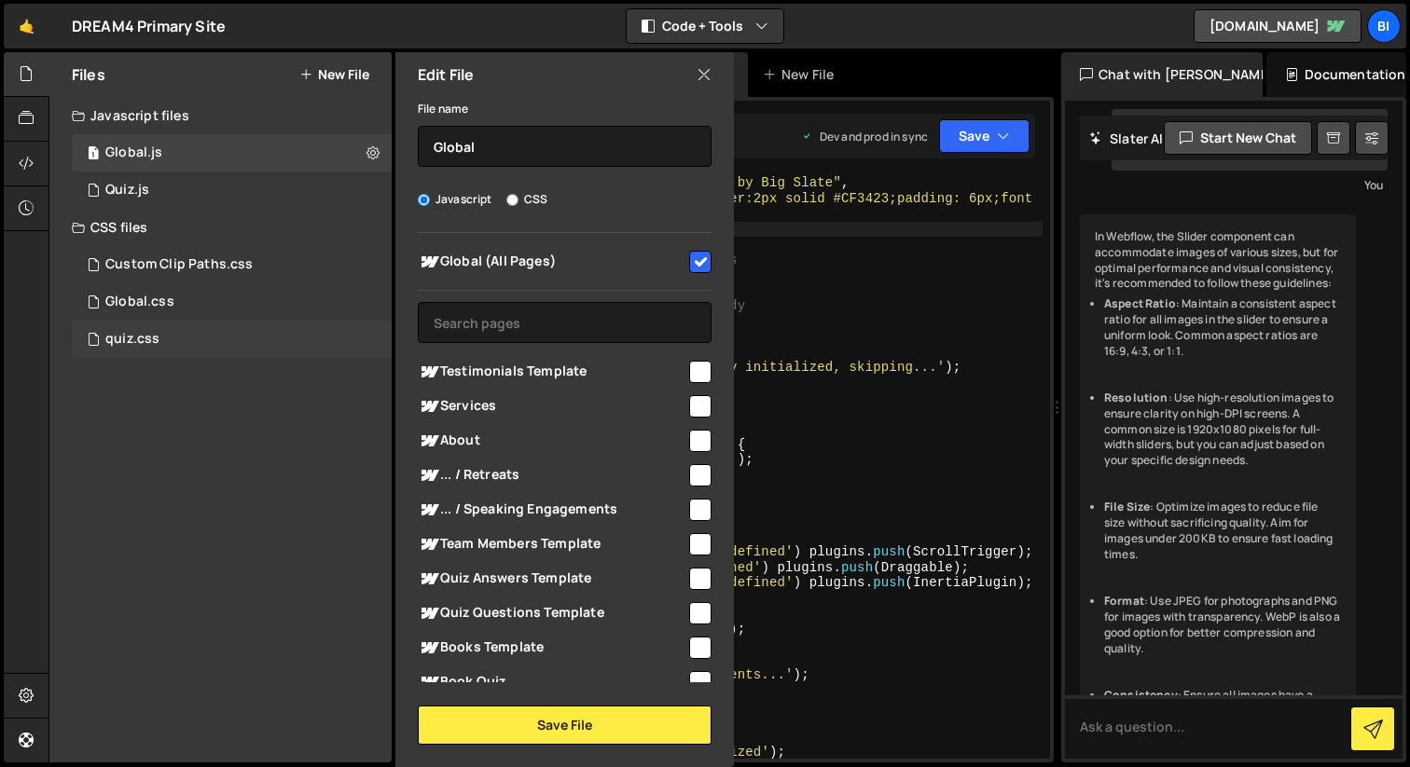
click at [256, 321] on div "quiz.css 0" at bounding box center [232, 339] width 320 height 37
checkbox input "false"
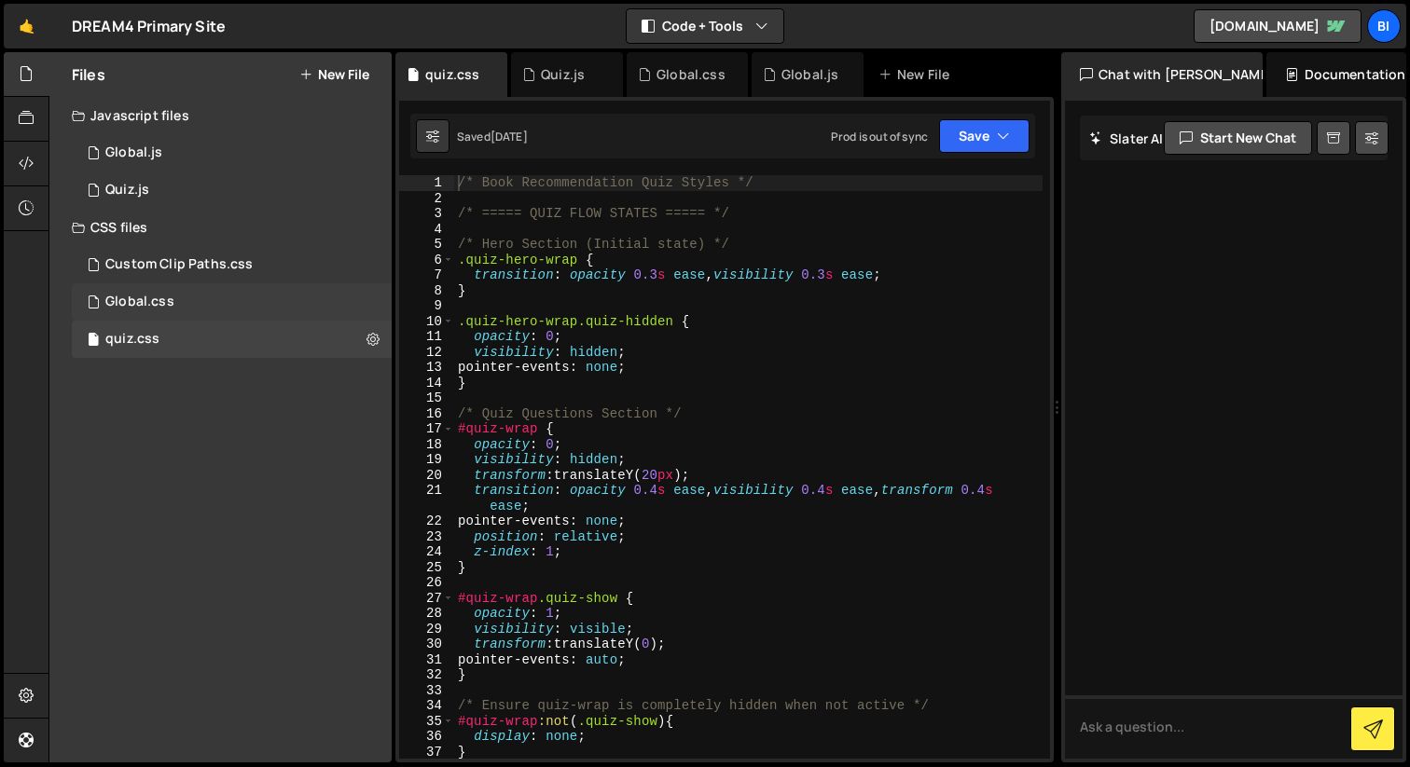
click at [233, 305] on div "Global.css 0" at bounding box center [232, 301] width 320 height 37
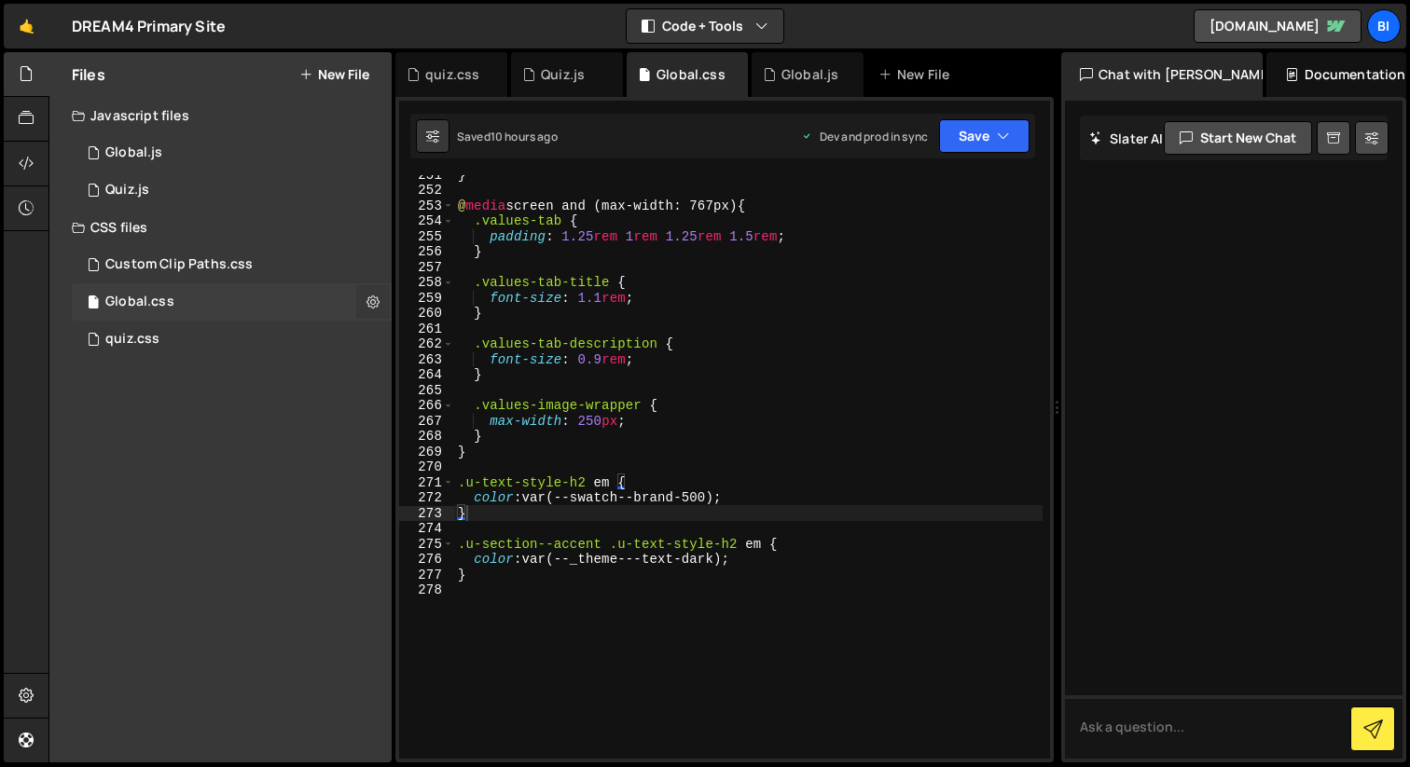
click at [384, 303] on button at bounding box center [373, 302] width 34 height 34
type input "Global"
radio input "false"
radio input "true"
checkbox input "true"
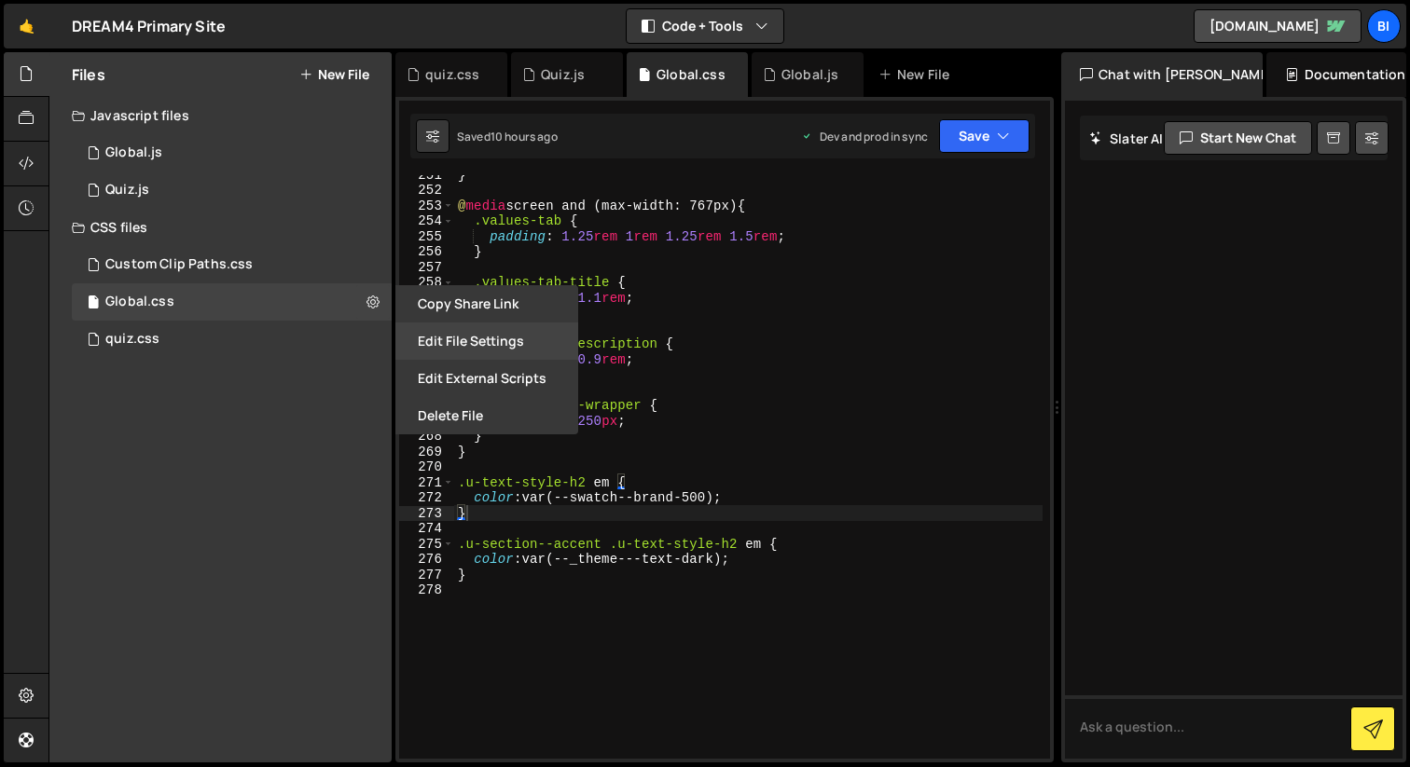
click at [448, 338] on button "Edit File Settings" at bounding box center [486, 341] width 183 height 37
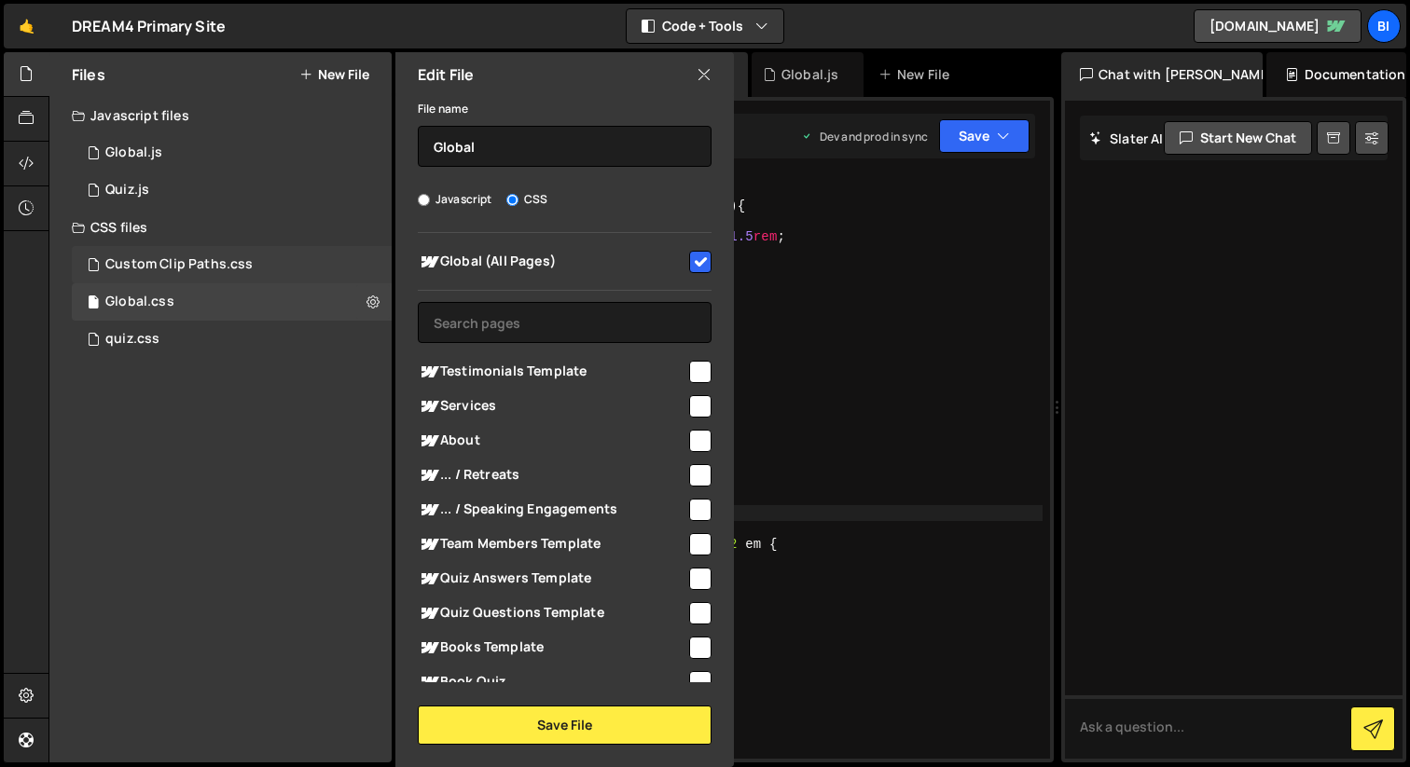
click at [269, 260] on div "Custom Clip Paths.css 0" at bounding box center [232, 264] width 320 height 37
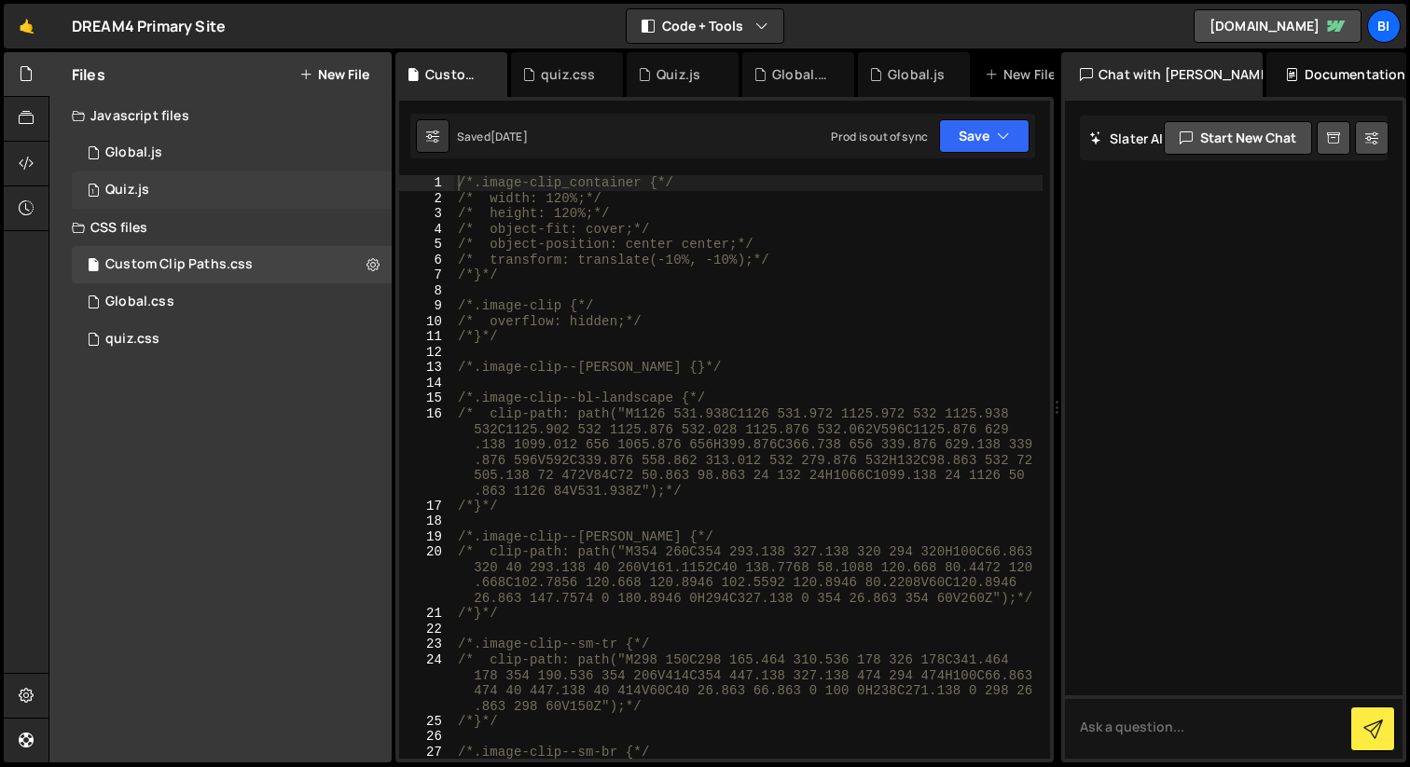
click at [233, 199] on div "1 Quiz.js 0" at bounding box center [232, 190] width 320 height 37
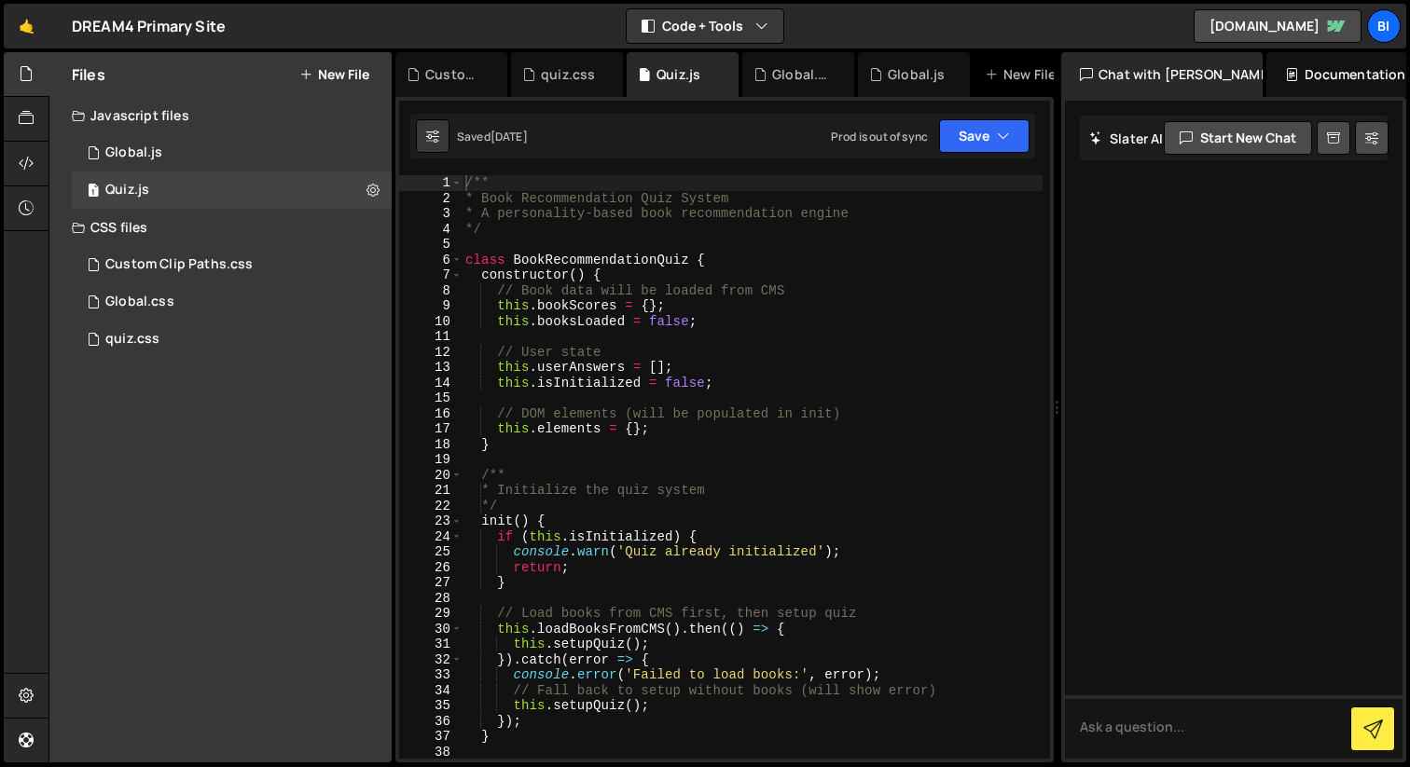
type textarea "// Book data will be loaded from CMS"
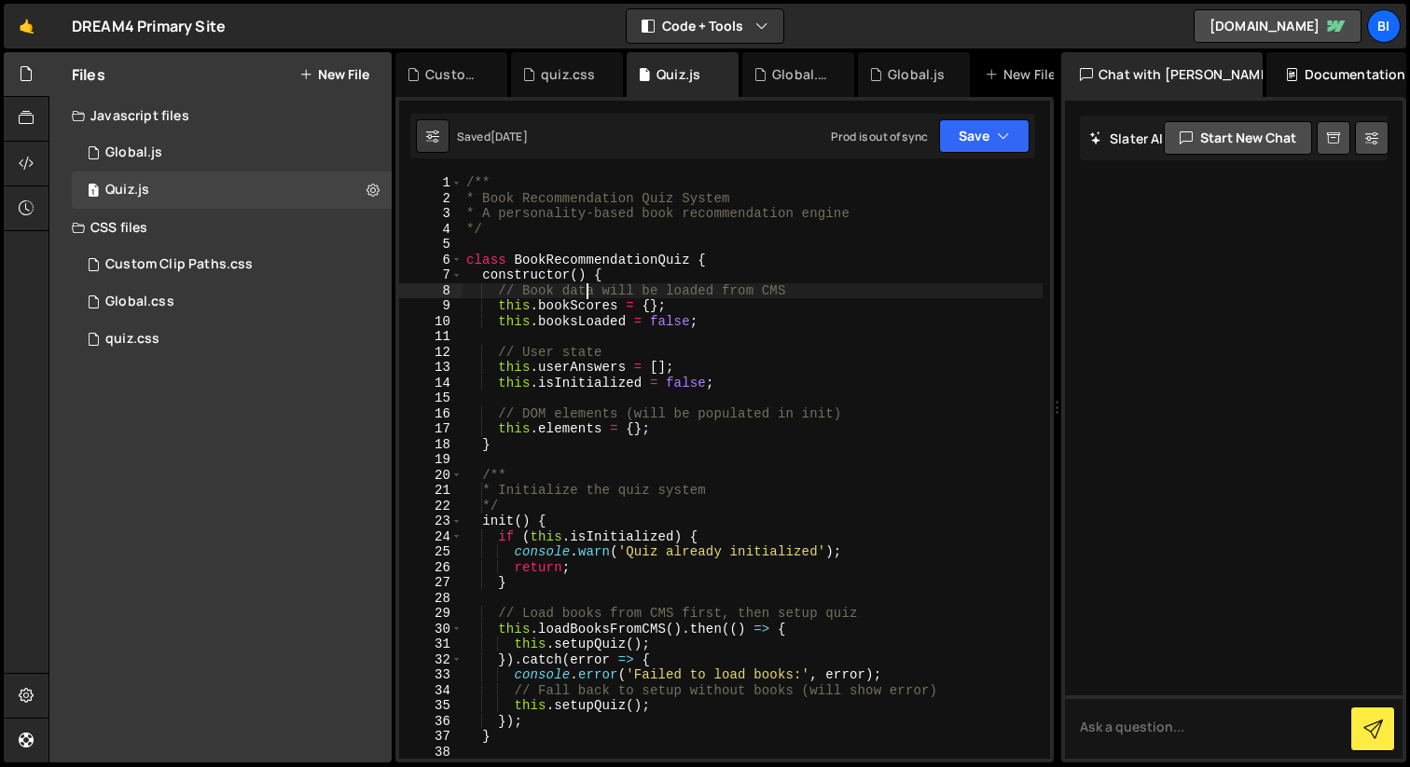
click at [589, 294] on div "/** * Book Recommendation Quiz System * A personality-based book recommendation…" at bounding box center [752, 482] width 580 height 614
click at [773, 79] on div "Global.css" at bounding box center [802, 74] width 60 height 19
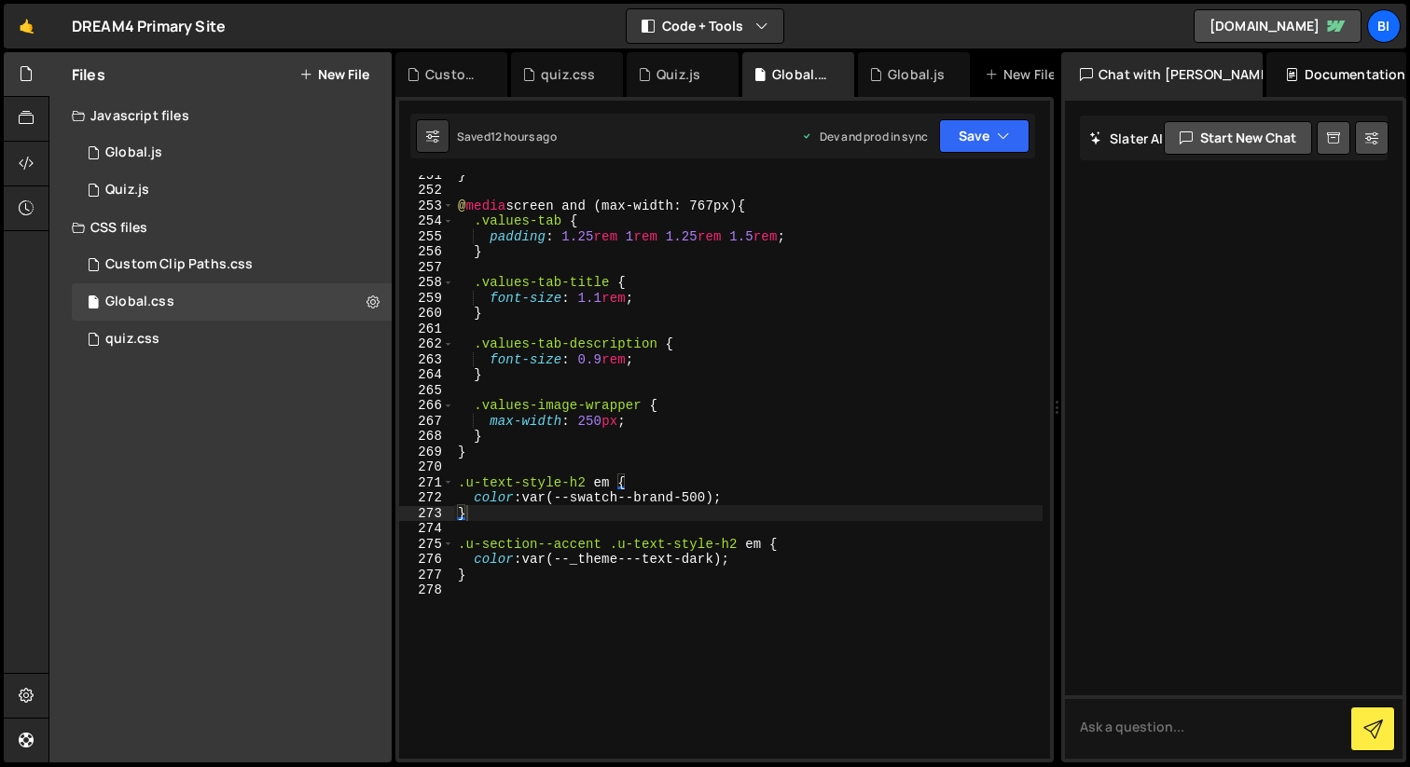
click at [783, 334] on div "} @ media screen and (max-width: 767px) { .values-tab { padding : 1.25 rem 1 re…" at bounding box center [748, 474] width 588 height 614
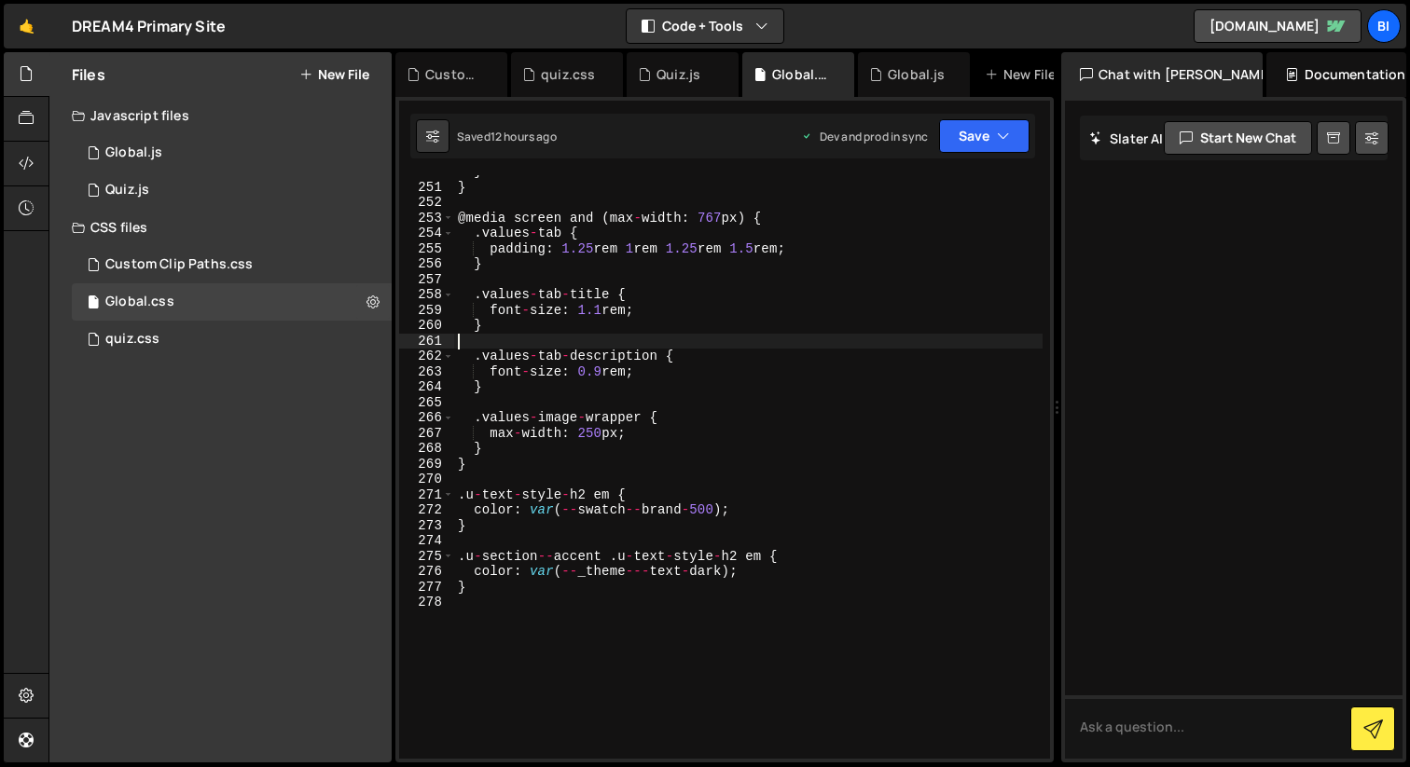
scroll to position [3676, 0]
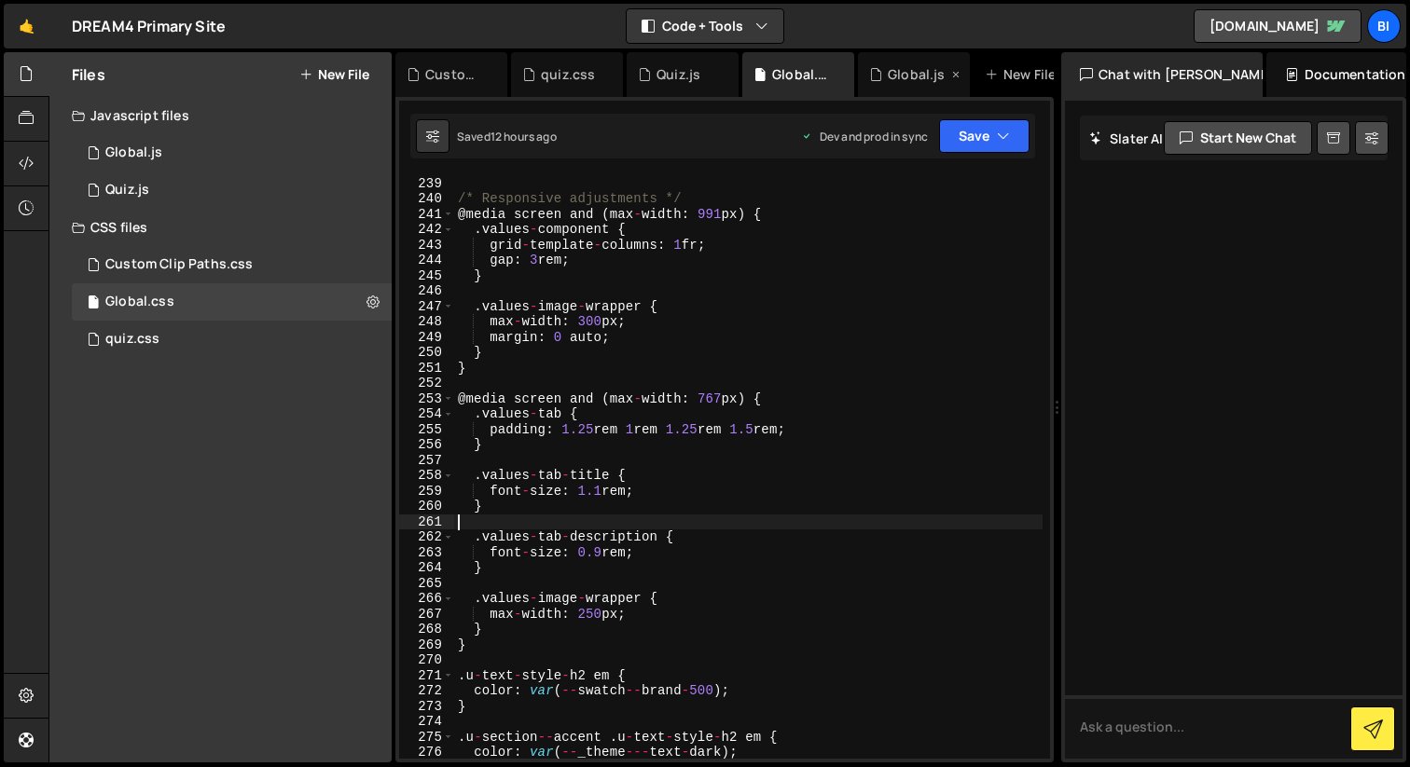
click at [889, 77] on div "Global.js" at bounding box center [916, 74] width 57 height 19
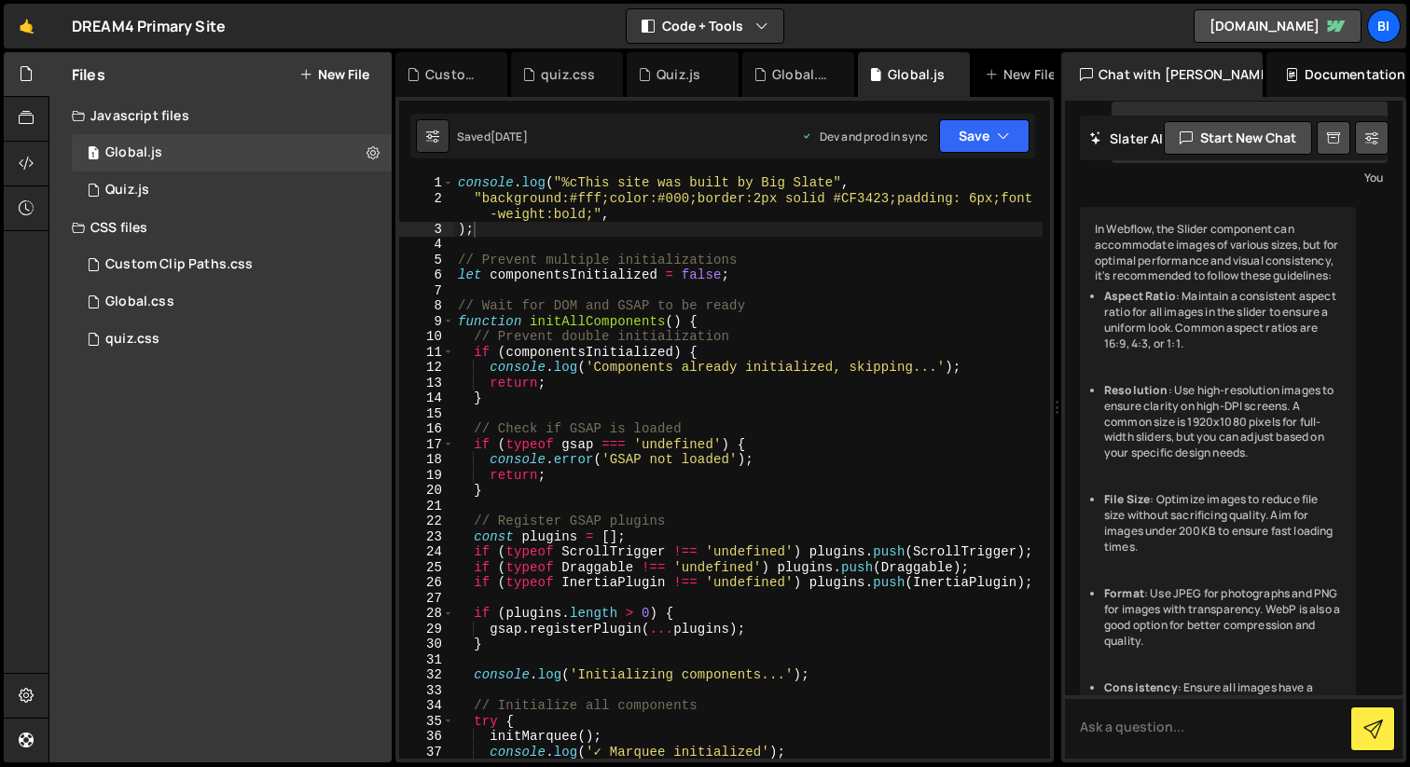
scroll to position [2256, 0]
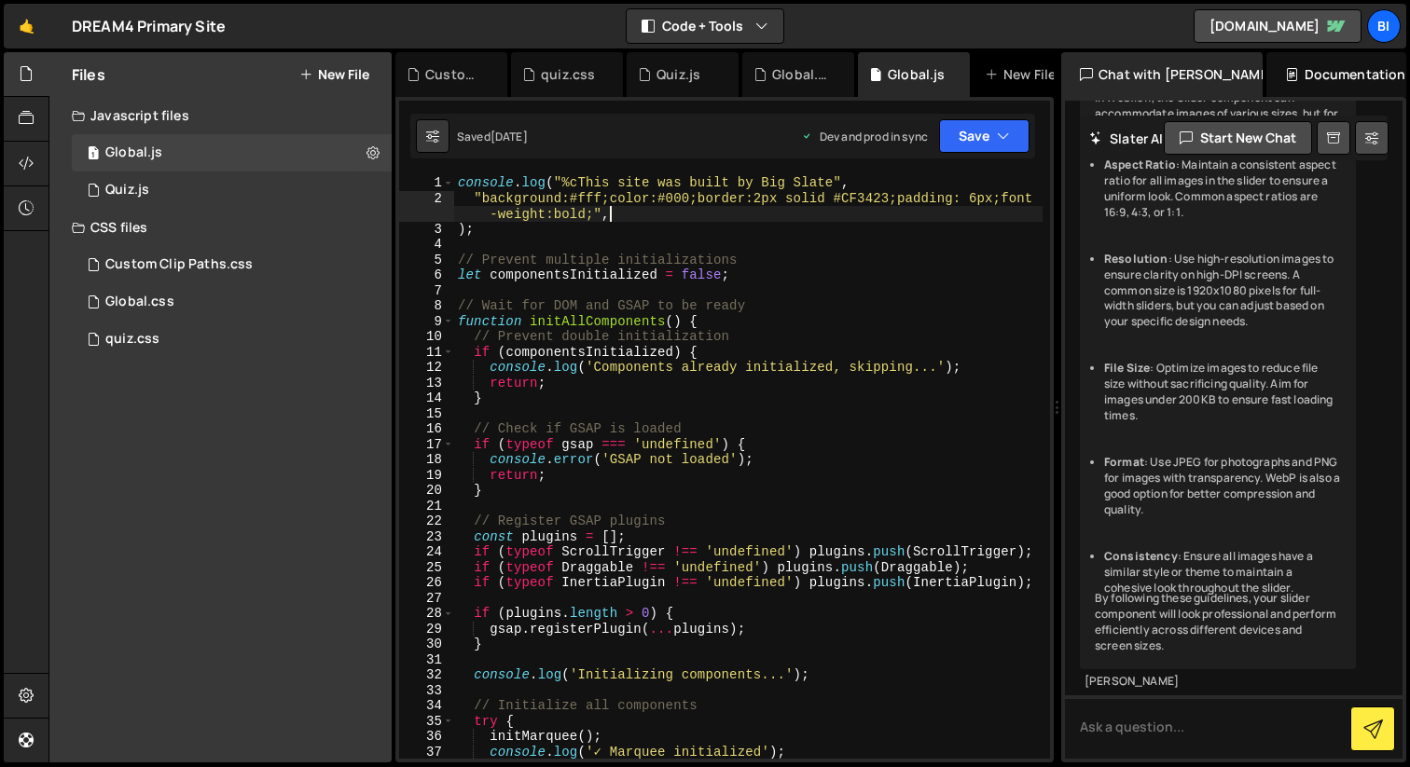
click at [675, 213] on div "console . log ( "%cThis site was built by Big Slate" , "background:#fff;color:#…" at bounding box center [748, 482] width 588 height 614
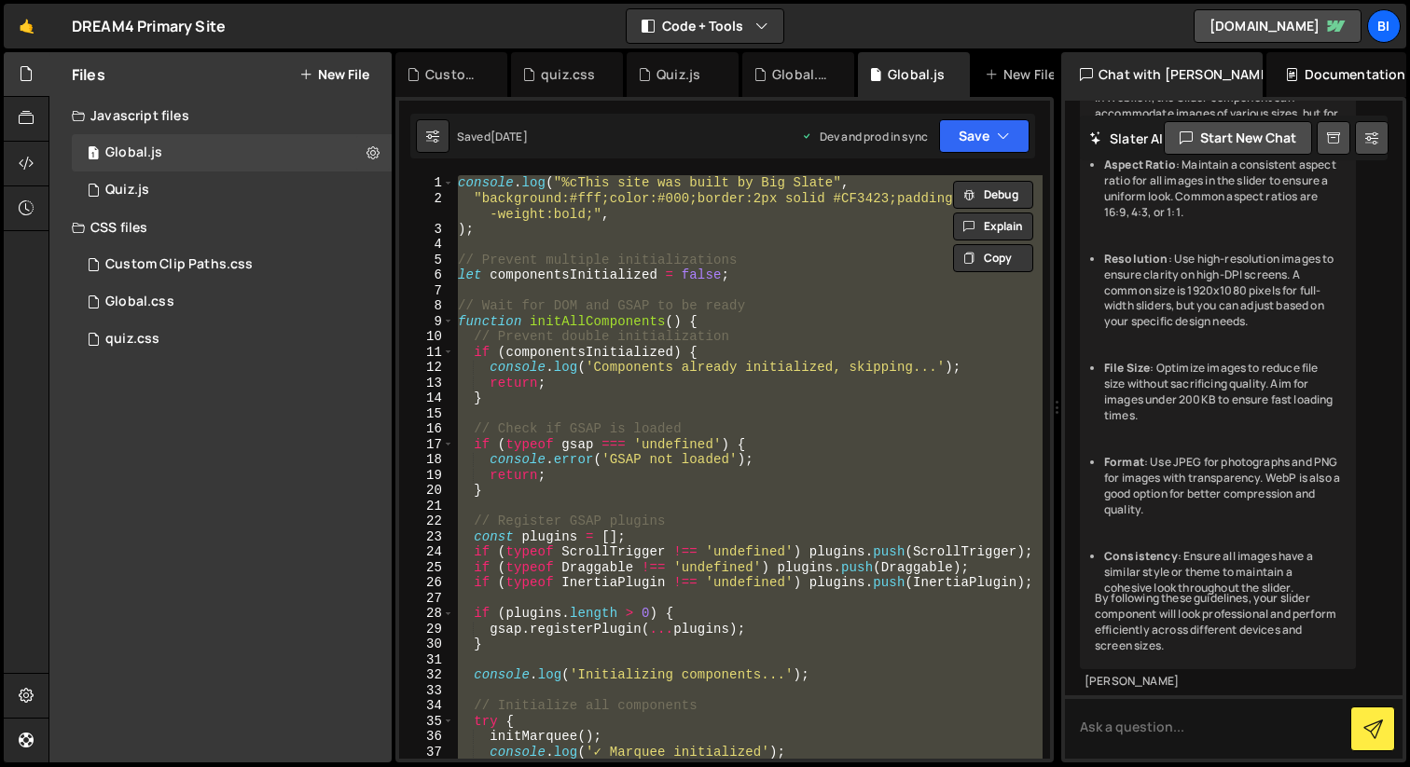
click at [881, 392] on div "console . log ( "%cThis site was built by Big Slate" , "background:#fff;color:#…" at bounding box center [748, 467] width 588 height 584
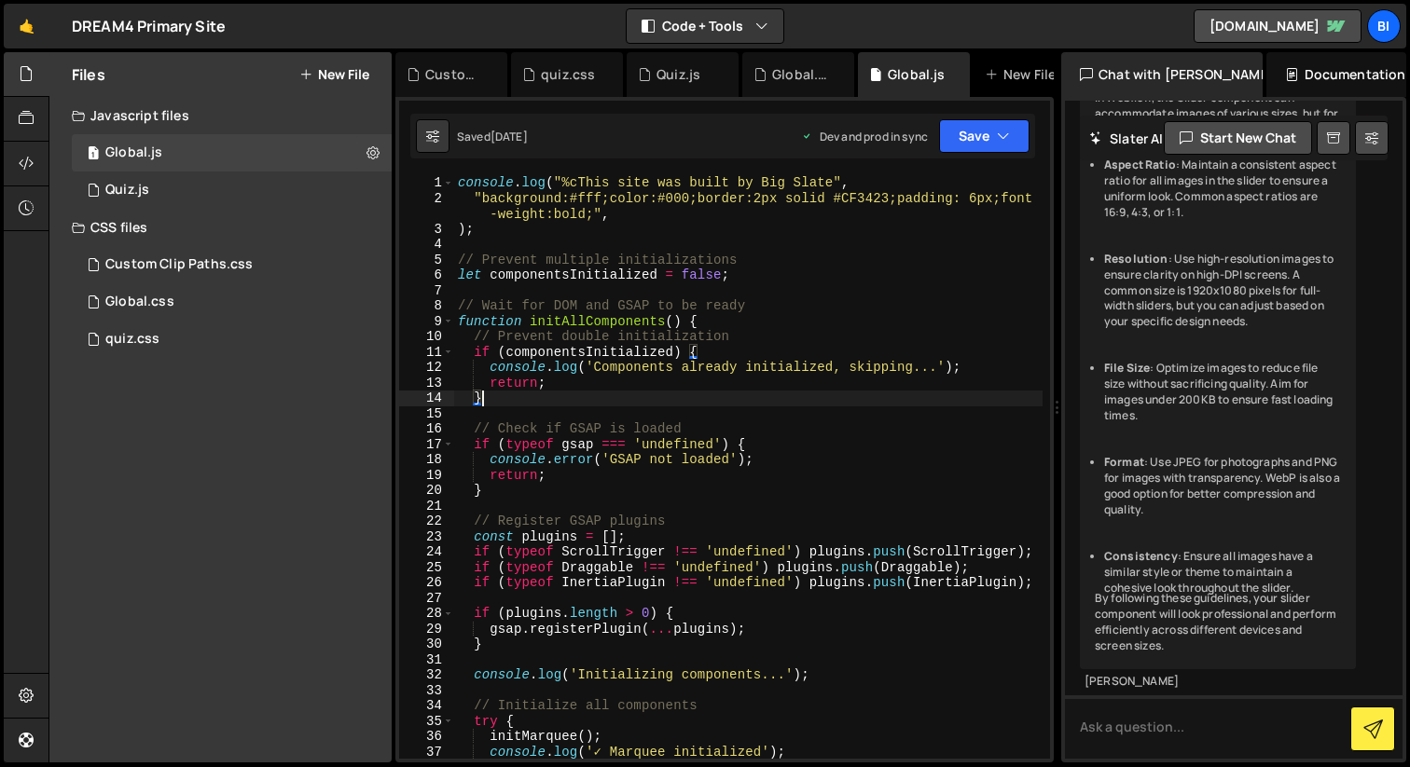
click at [628, 279] on div "console . log ( "%cThis site was built by Big Slate" , "background:#fff;color:#…" at bounding box center [748, 482] width 588 height 614
type textarea "let componentsInitialized = false;"
click at [361, 149] on button at bounding box center [373, 153] width 34 height 34
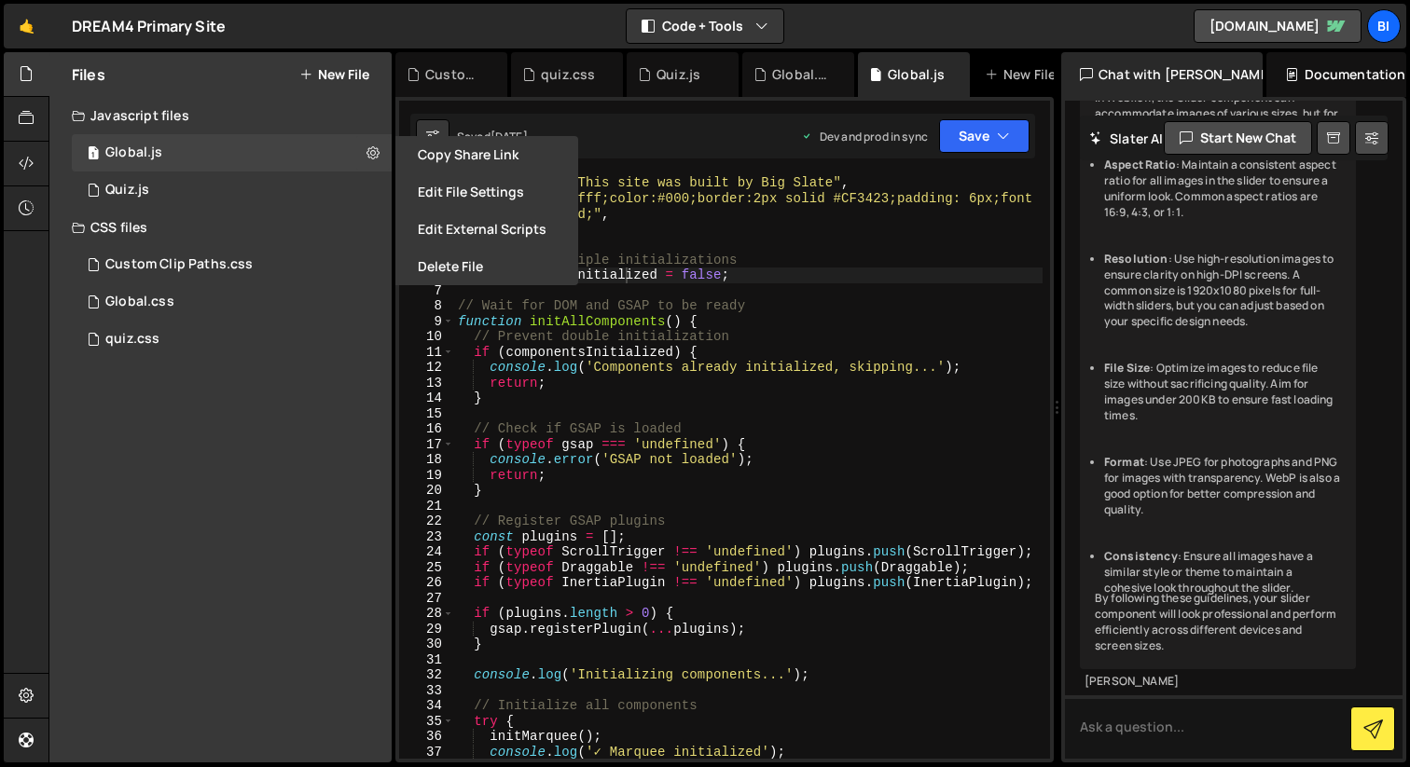
click at [303, 441] on div "Files New File Javascript files 1 Global.js 0 1 Quiz.js 0 CSS files Custom Clip…" at bounding box center [220, 407] width 342 height 711
click at [21, 155] on icon at bounding box center [26, 163] width 15 height 21
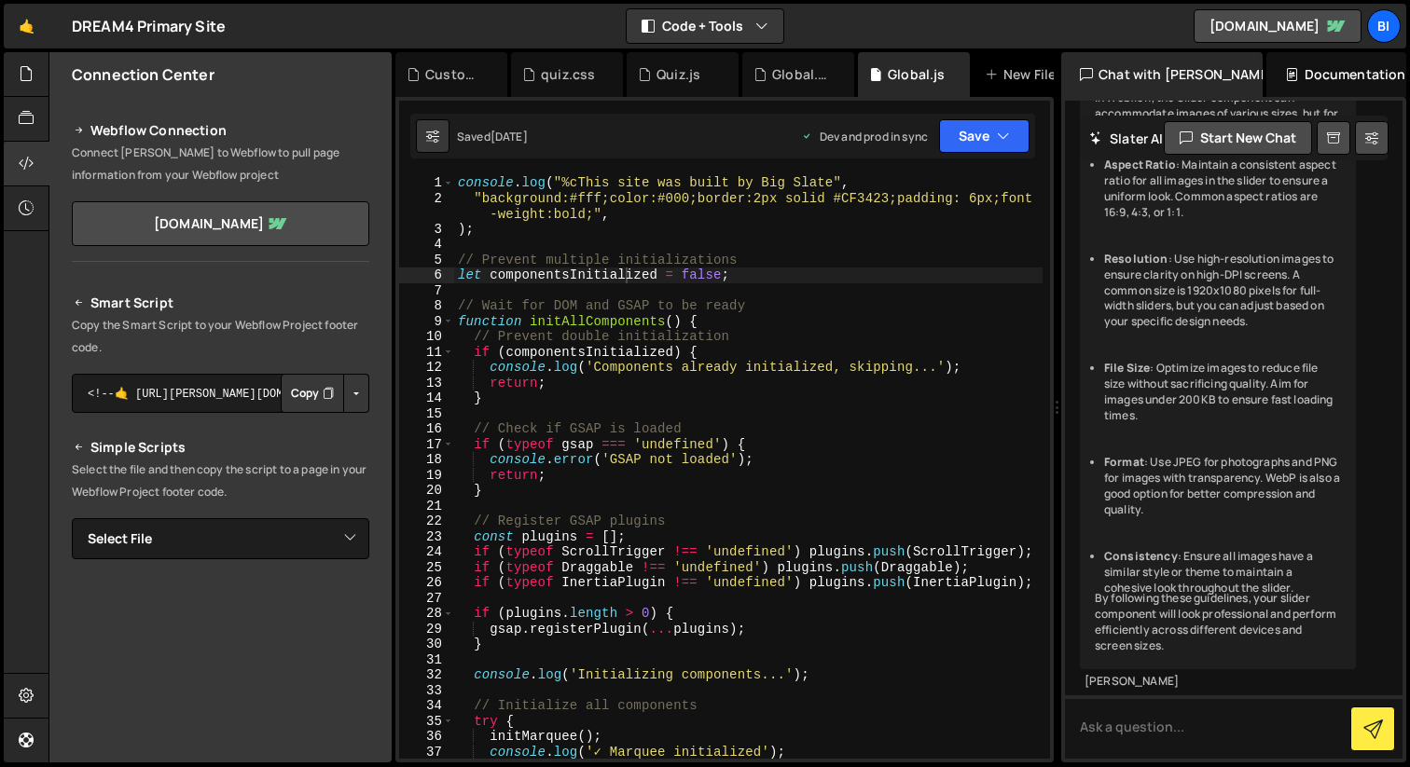
click at [297, 391] on button "Copy" at bounding box center [312, 393] width 63 height 39
